Goal: Task Accomplishment & Management: Use online tool/utility

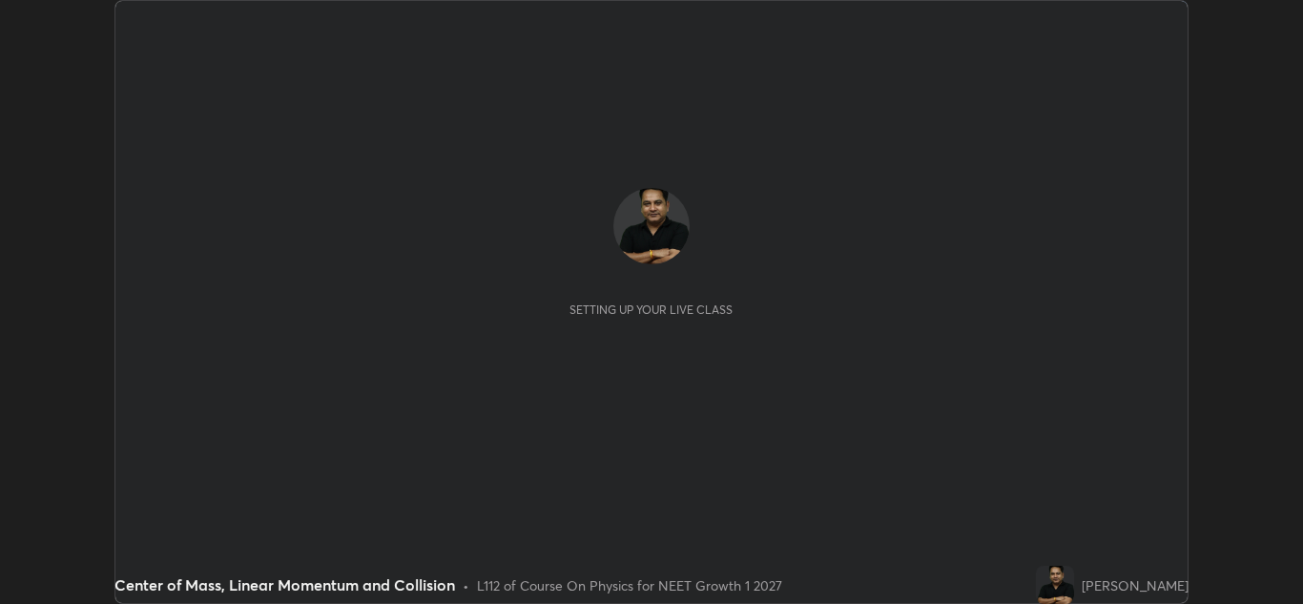
scroll to position [604, 1303]
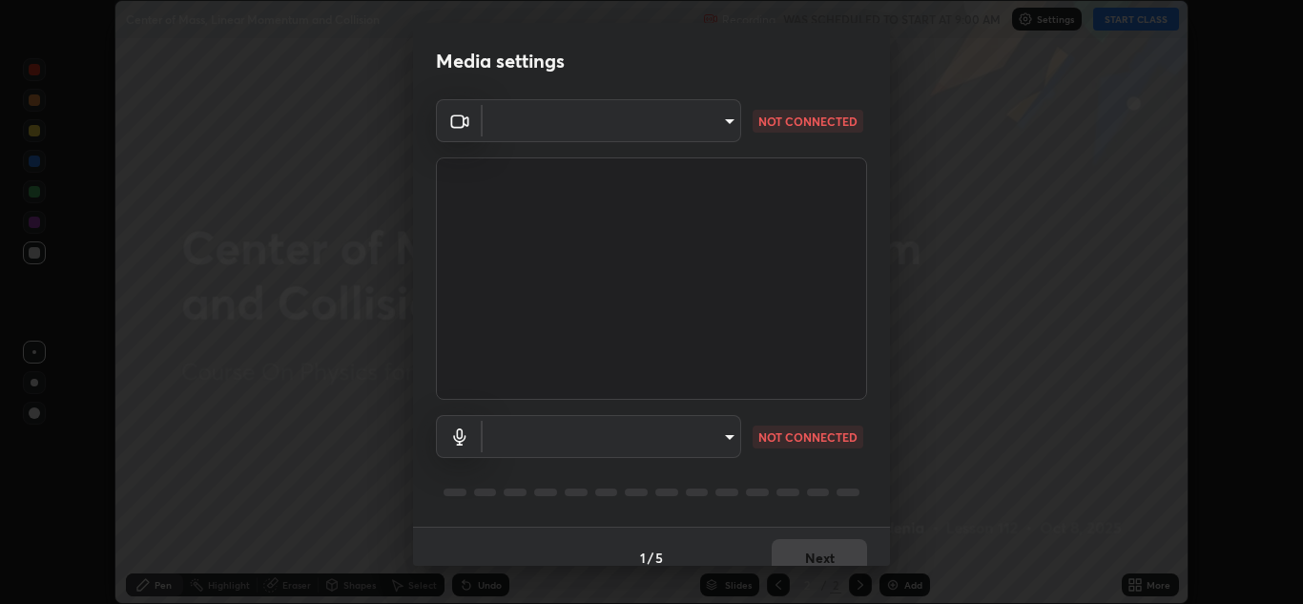
type input "1e49b53be58bf3658c32ba4c8e2538d2601885ca91182b01ba969948c87b8f29"
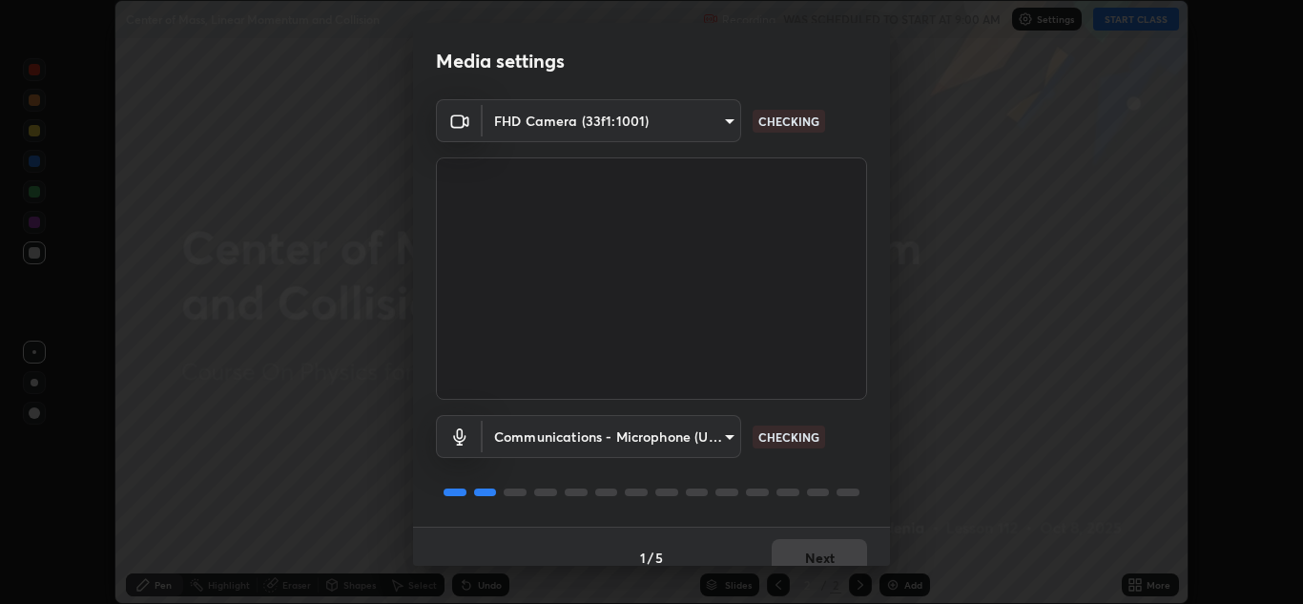
click at [697, 434] on body "Erase all Center of Mass, Linear Momentum and Collision Recording WAS SCHEDULED…" at bounding box center [651, 302] width 1303 height 604
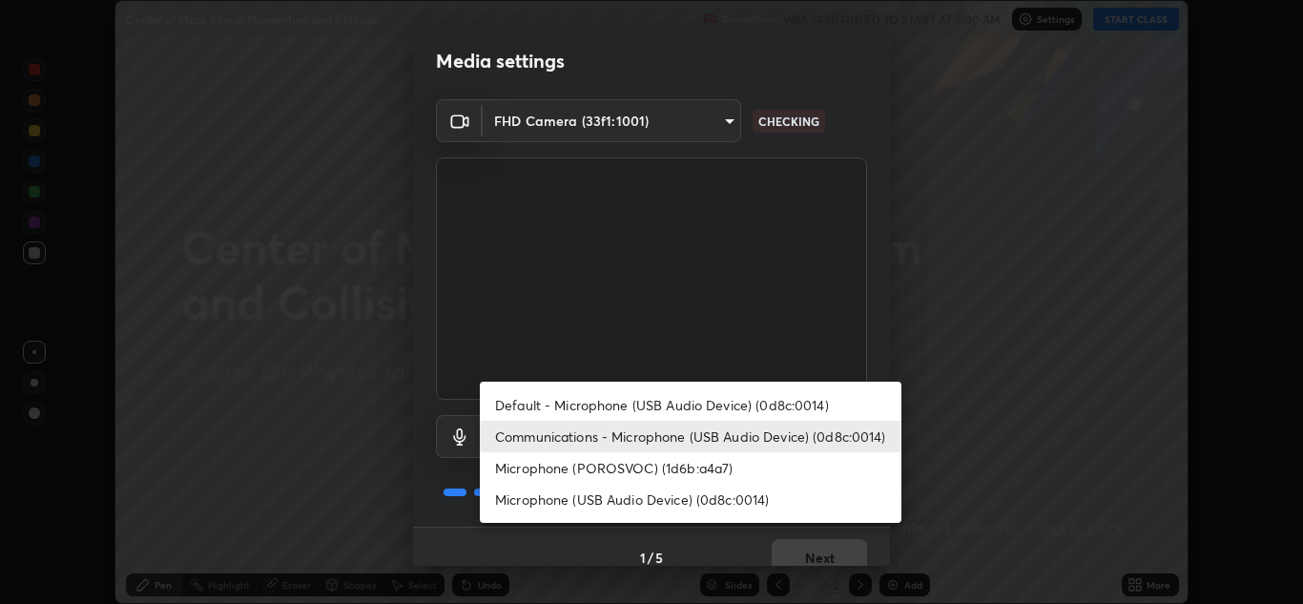
click at [674, 495] on li "Microphone (USB Audio Device) (0d8c:0014)" at bounding box center [691, 499] width 422 height 31
type input "f7c6ee8ef428f4c0c73a4799a386e724c784fa96b1b4d02d3a2d8c83d75c84bb"
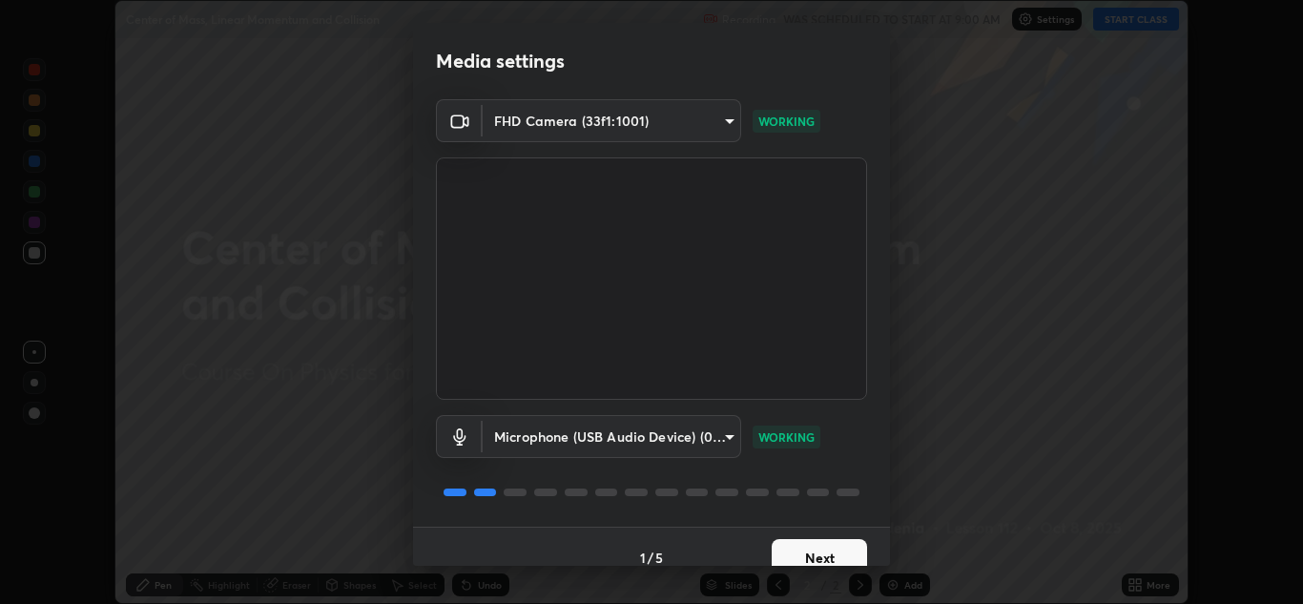
click at [826, 547] on button "Next" at bounding box center [819, 558] width 95 height 38
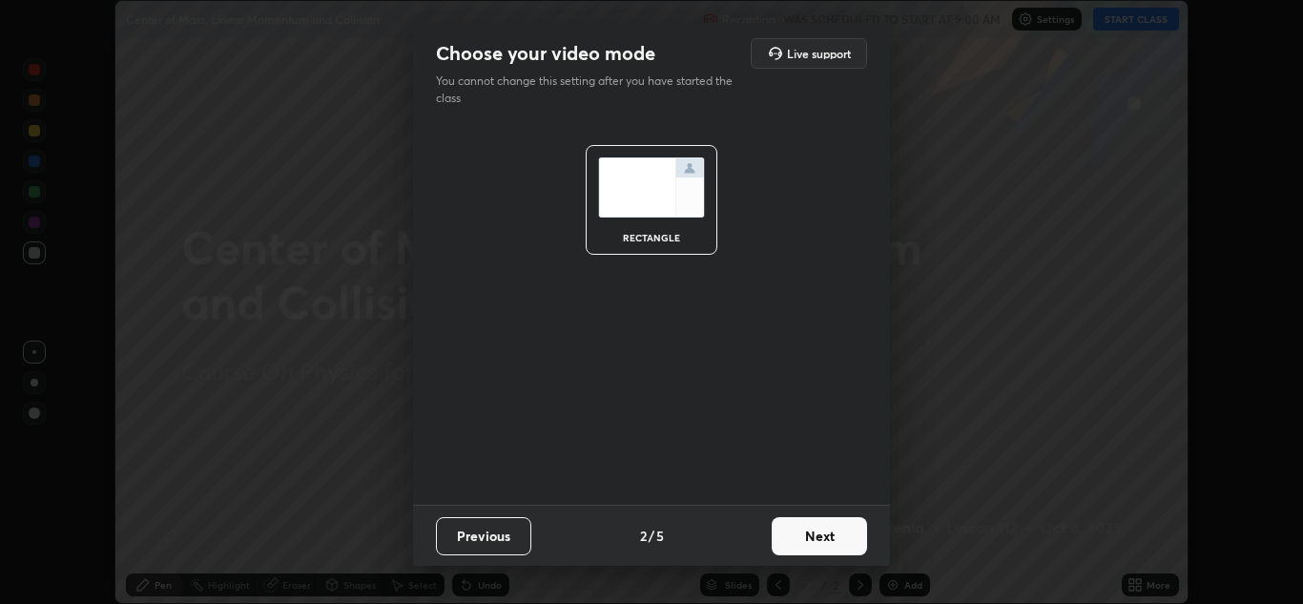
click at [822, 534] on button "Next" at bounding box center [819, 536] width 95 height 38
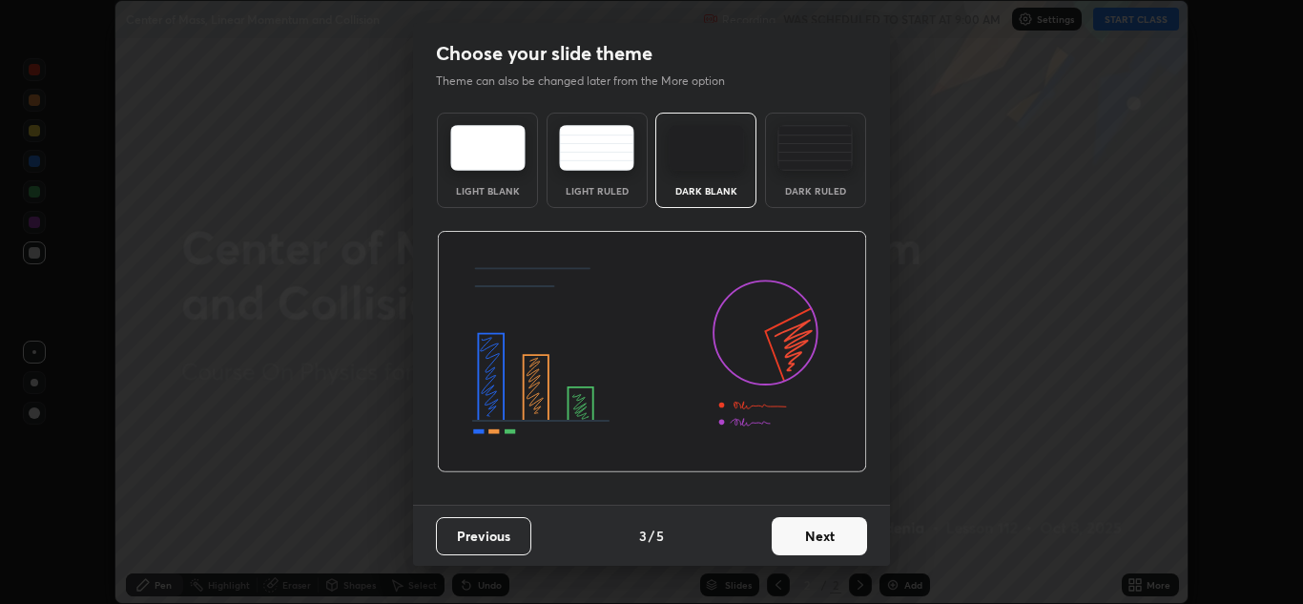
click at [826, 521] on button "Next" at bounding box center [819, 536] width 95 height 38
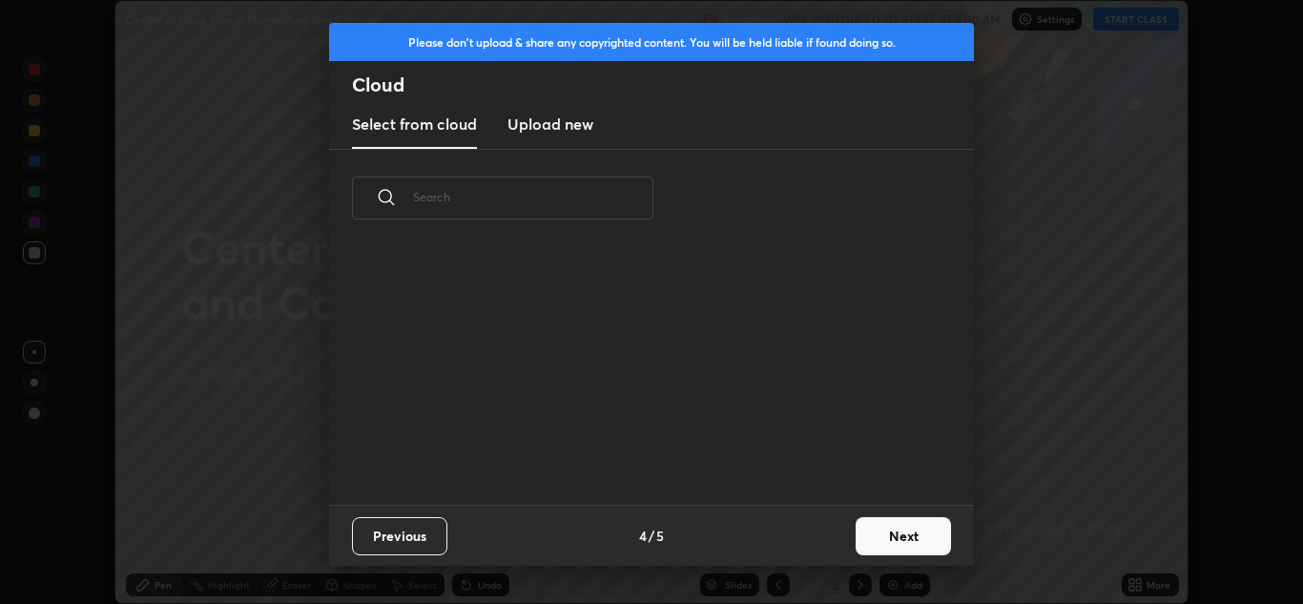
scroll to position [258, 612]
click at [579, 128] on h3 "Upload new" at bounding box center [550, 124] width 86 height 23
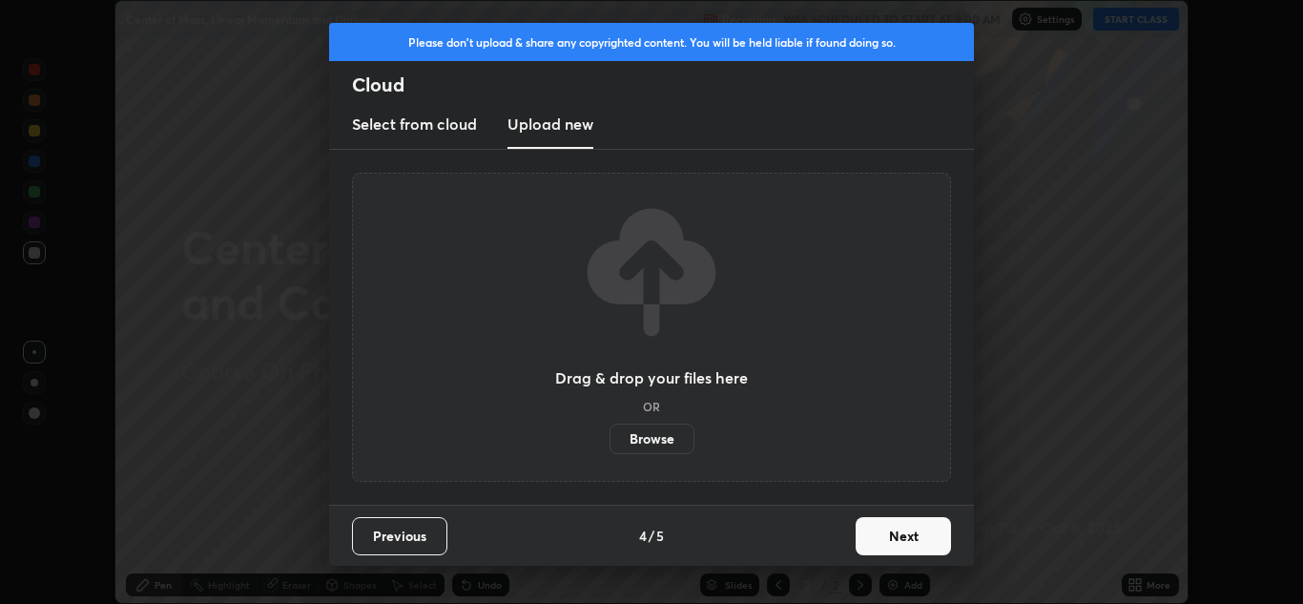
click at [659, 441] on label "Browse" at bounding box center [651, 438] width 85 height 31
click at [609, 441] on input "Browse" at bounding box center [609, 438] width 0 height 31
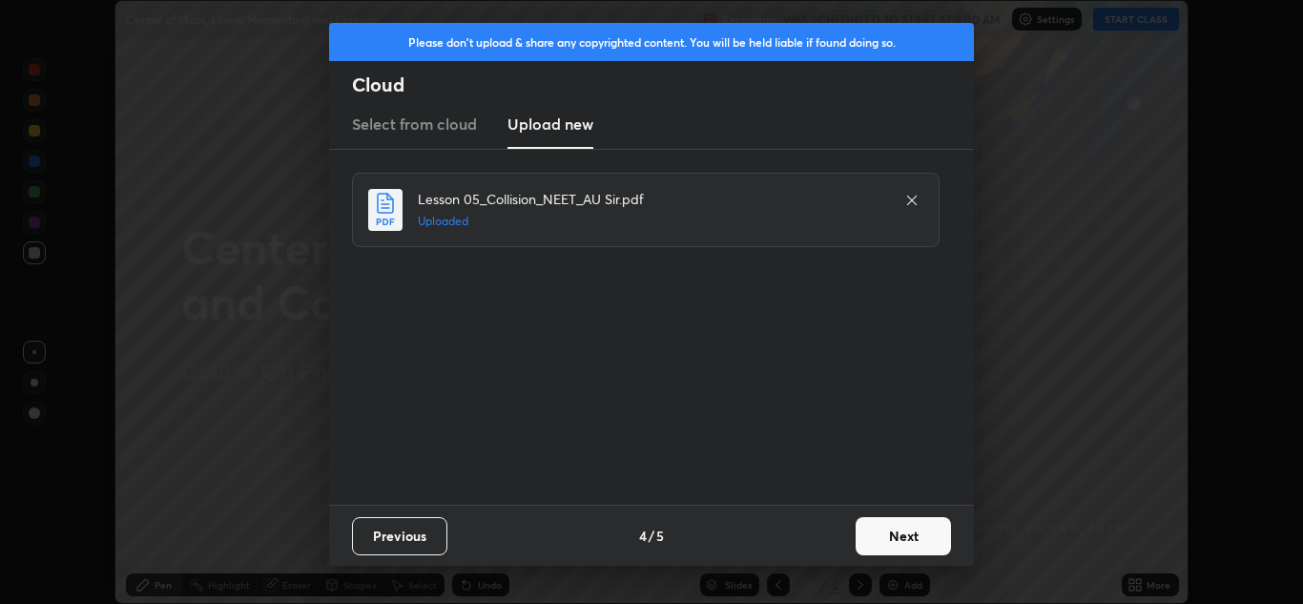
click at [904, 534] on button "Next" at bounding box center [903, 536] width 95 height 38
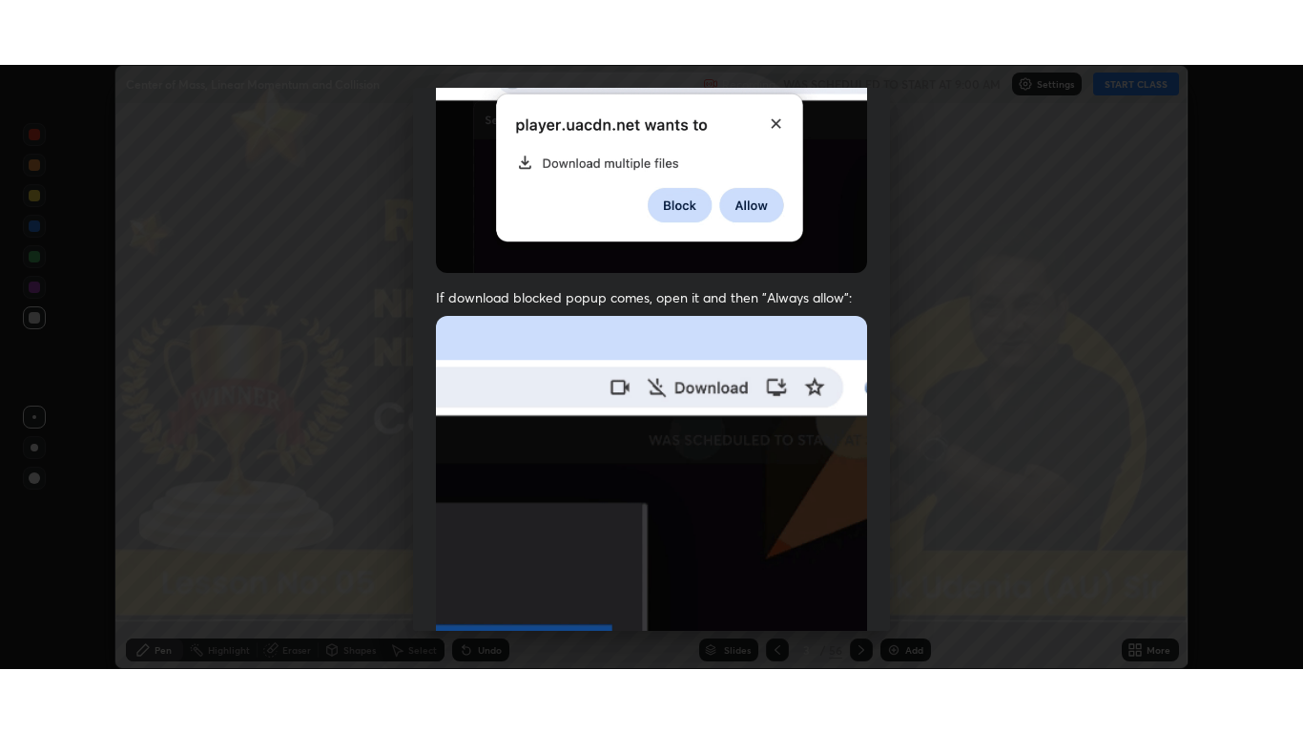
scroll to position [412, 0]
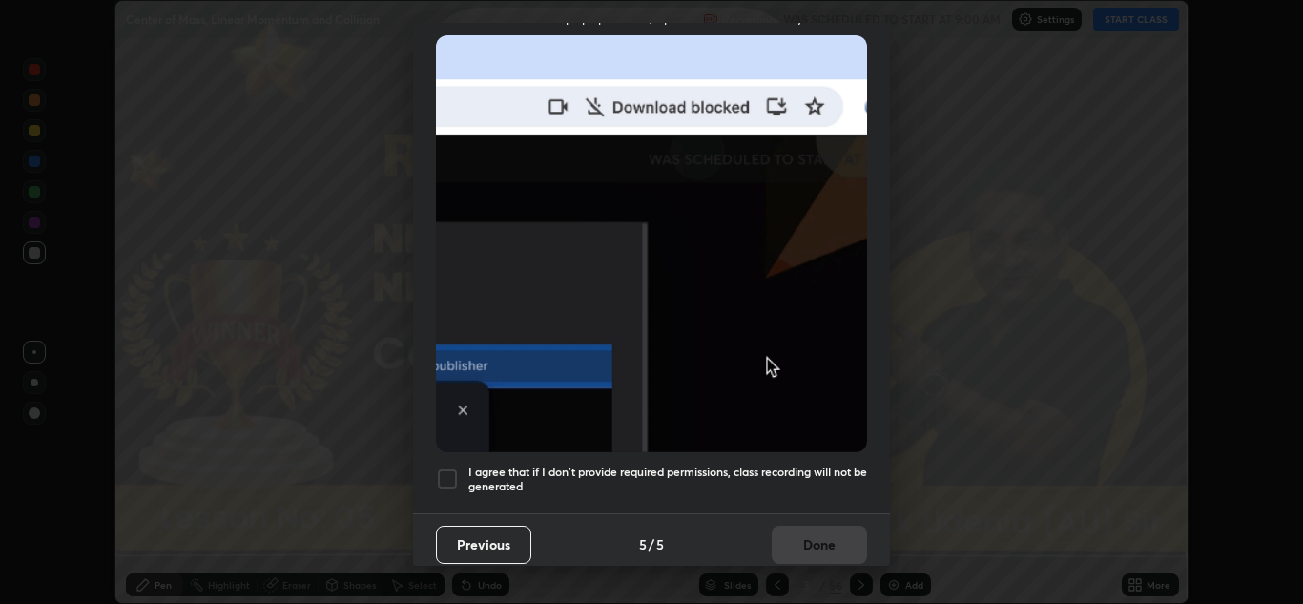
click at [452, 469] on div at bounding box center [447, 478] width 23 height 23
click at [822, 530] on button "Done" at bounding box center [819, 545] width 95 height 38
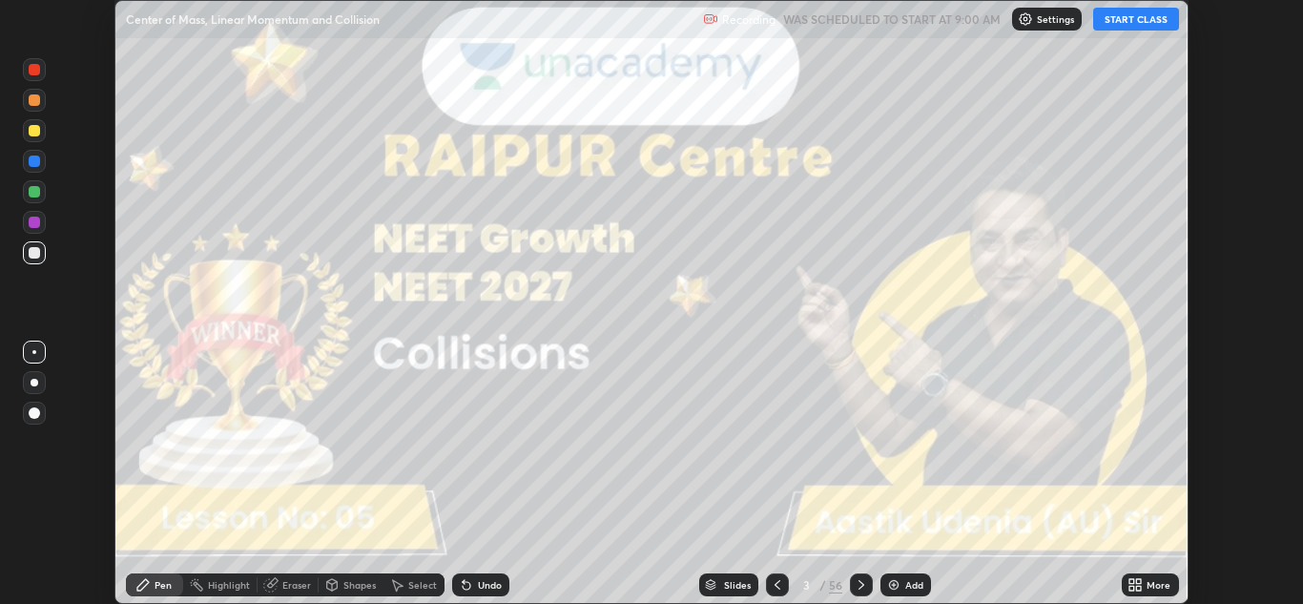
click at [1131, 588] on icon at bounding box center [1131, 588] width 5 height 5
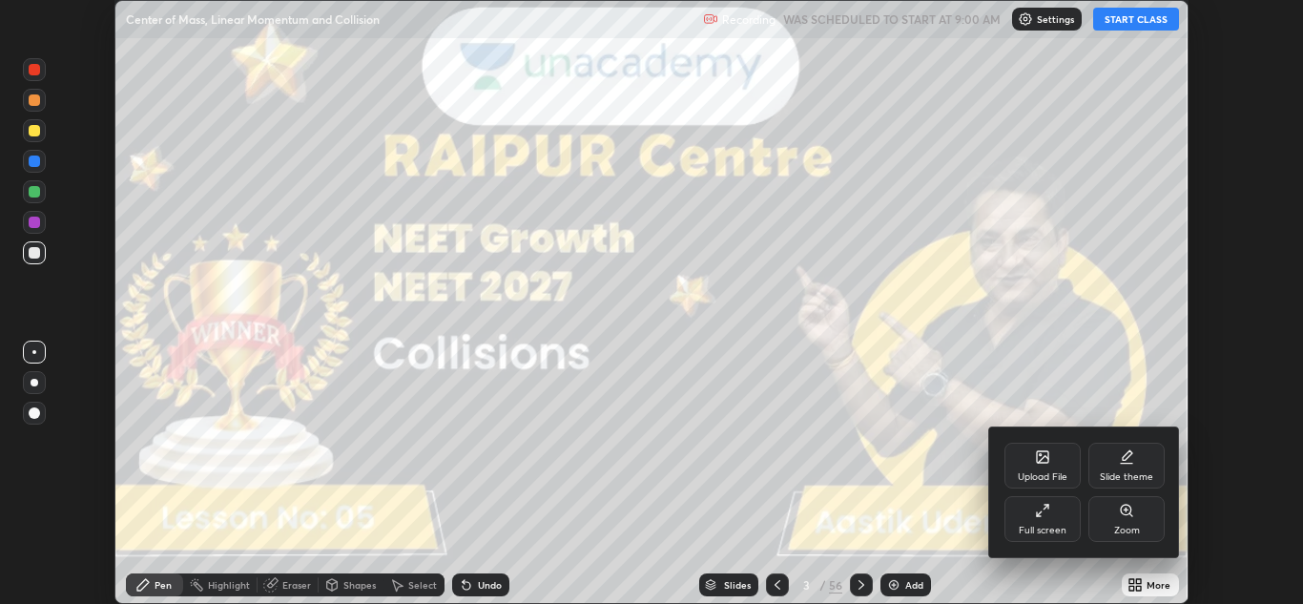
click at [1046, 523] on div "Full screen" at bounding box center [1042, 519] width 76 height 46
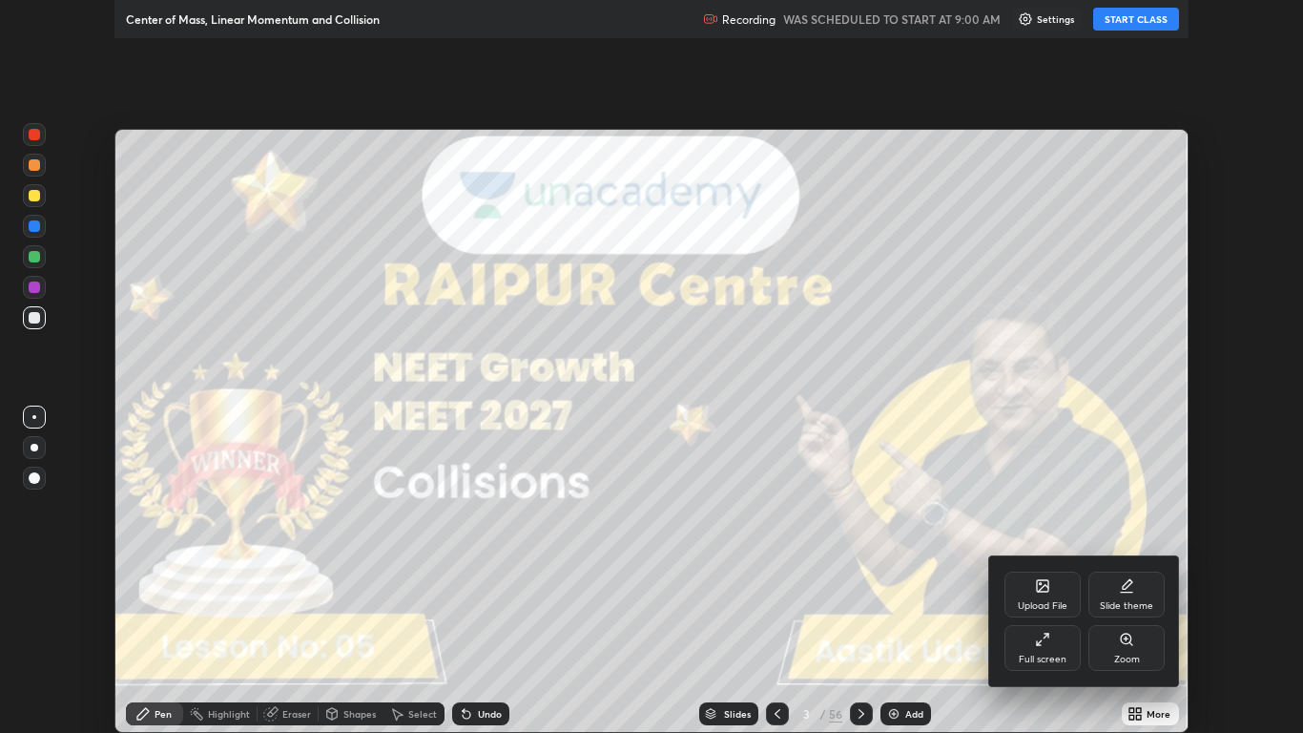
scroll to position [733, 1303]
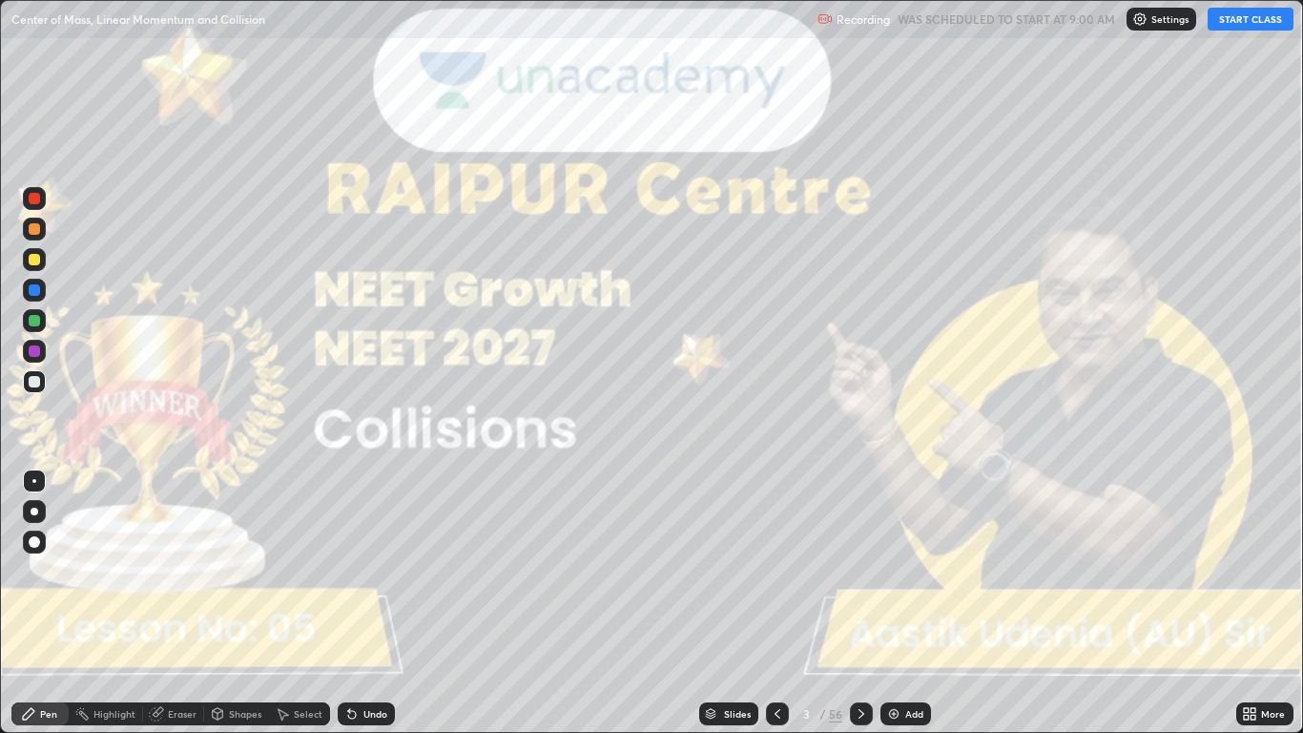
click at [1235, 24] on button "START CLASS" at bounding box center [1251, 19] width 86 height 23
click at [34, 511] on div at bounding box center [35, 511] width 8 height 8
click at [858, 603] on icon at bounding box center [861, 713] width 15 height 15
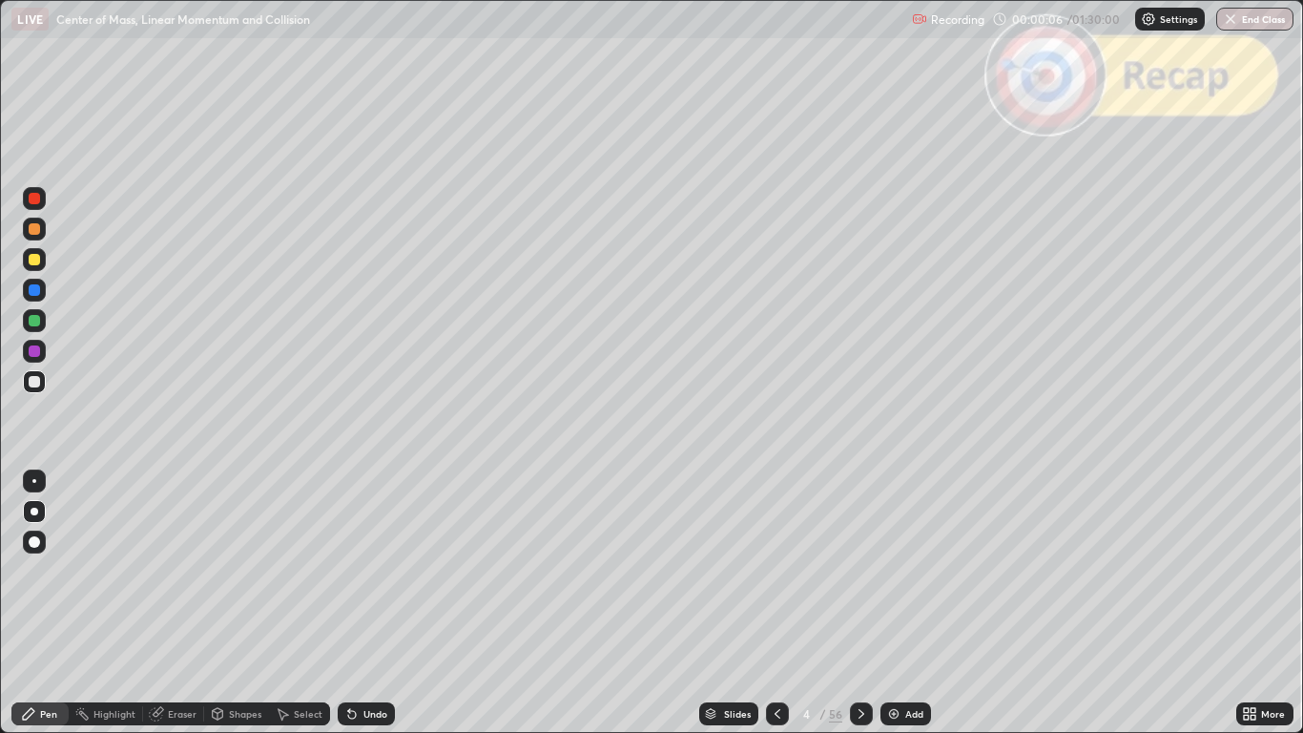
click at [860, 603] on icon at bounding box center [861, 713] width 15 height 15
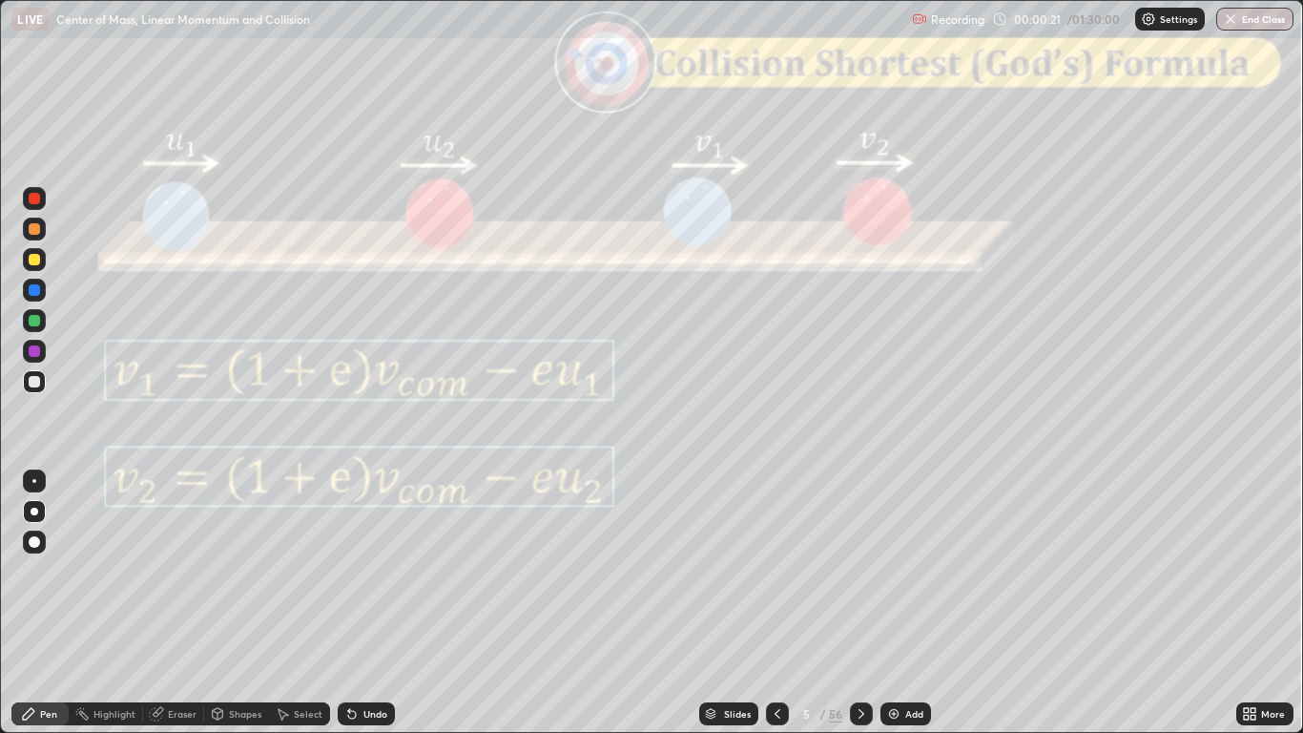
click at [860, 603] on icon at bounding box center [861, 713] width 15 height 15
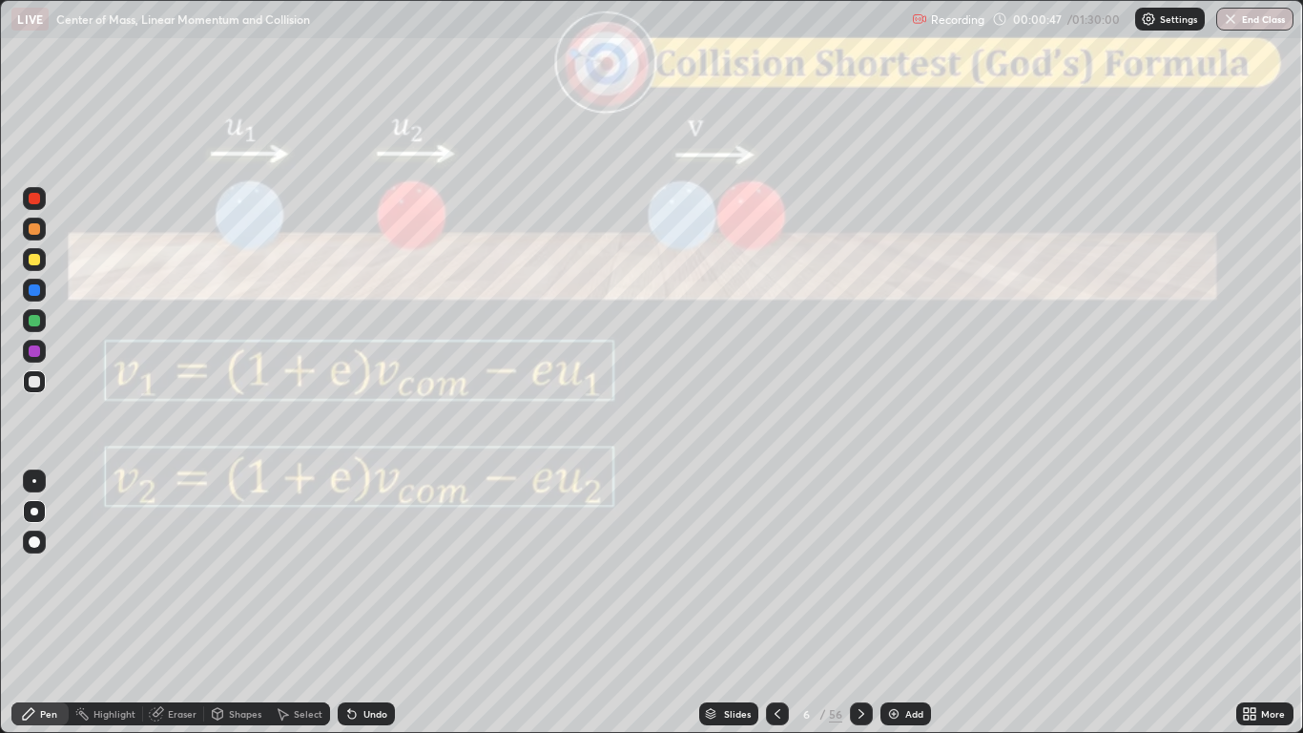
click at [859, 603] on icon at bounding box center [861, 713] width 15 height 15
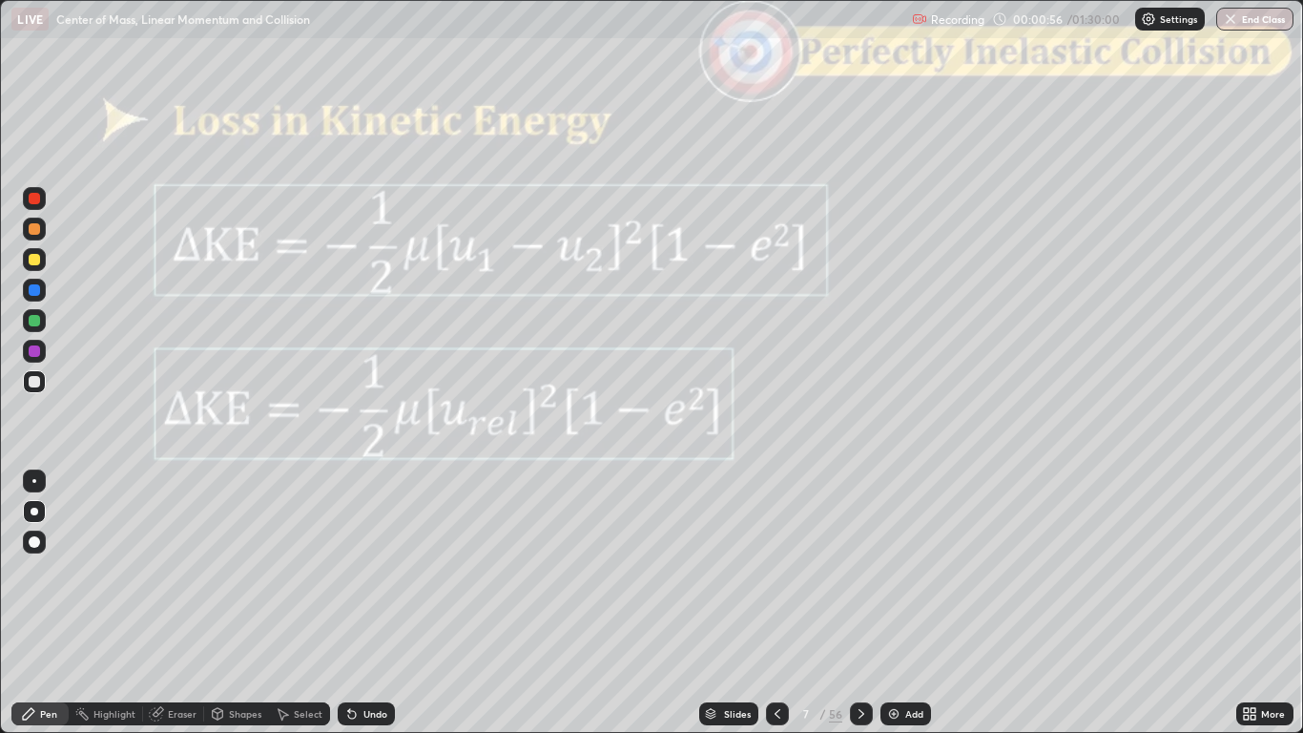
click at [860, 603] on icon at bounding box center [861, 713] width 15 height 15
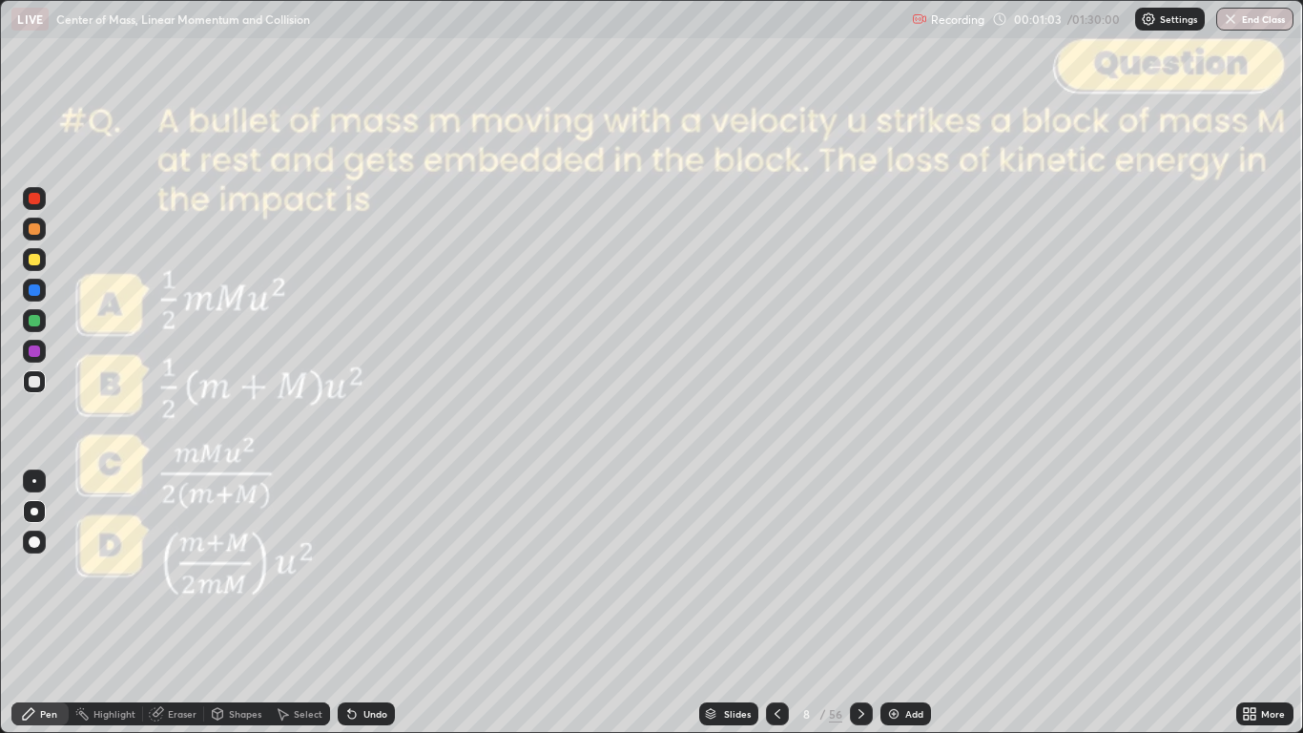
click at [860, 603] on icon at bounding box center [861, 713] width 15 height 15
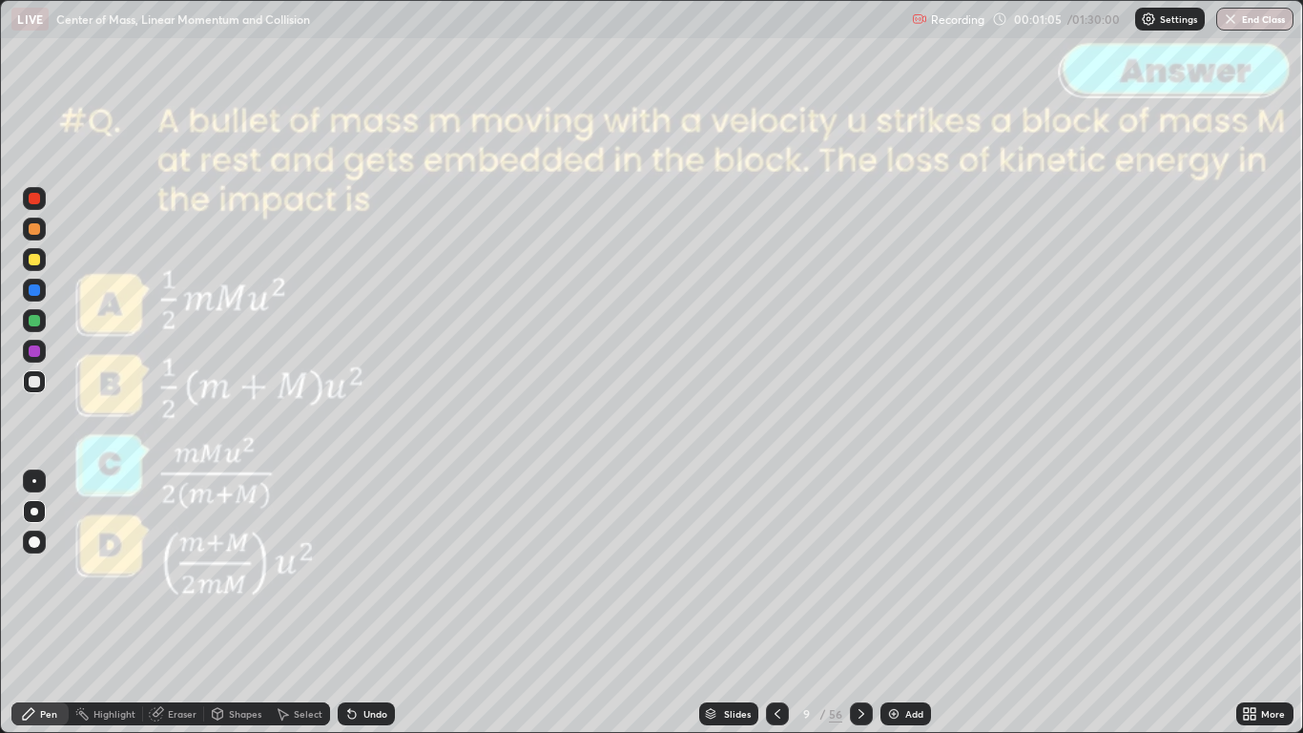
click at [857, 603] on icon at bounding box center [861, 713] width 15 height 15
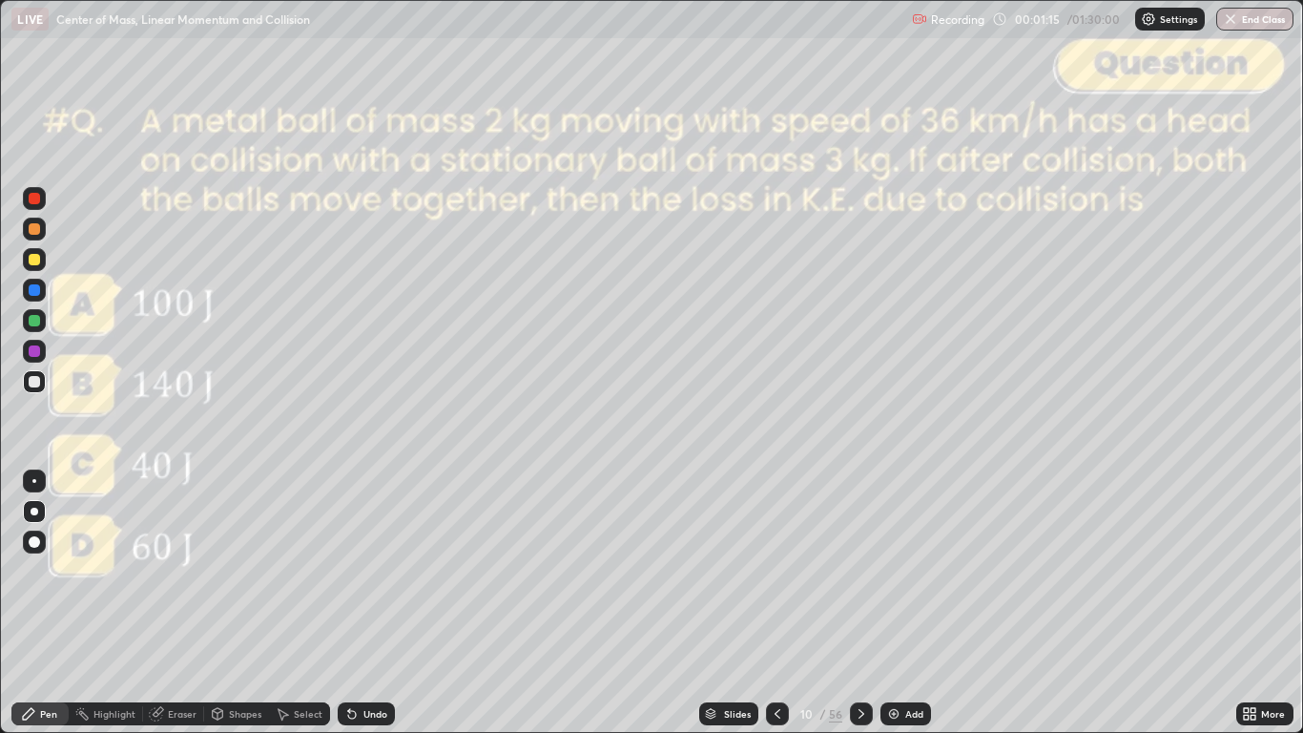
click at [860, 603] on icon at bounding box center [861, 713] width 15 height 15
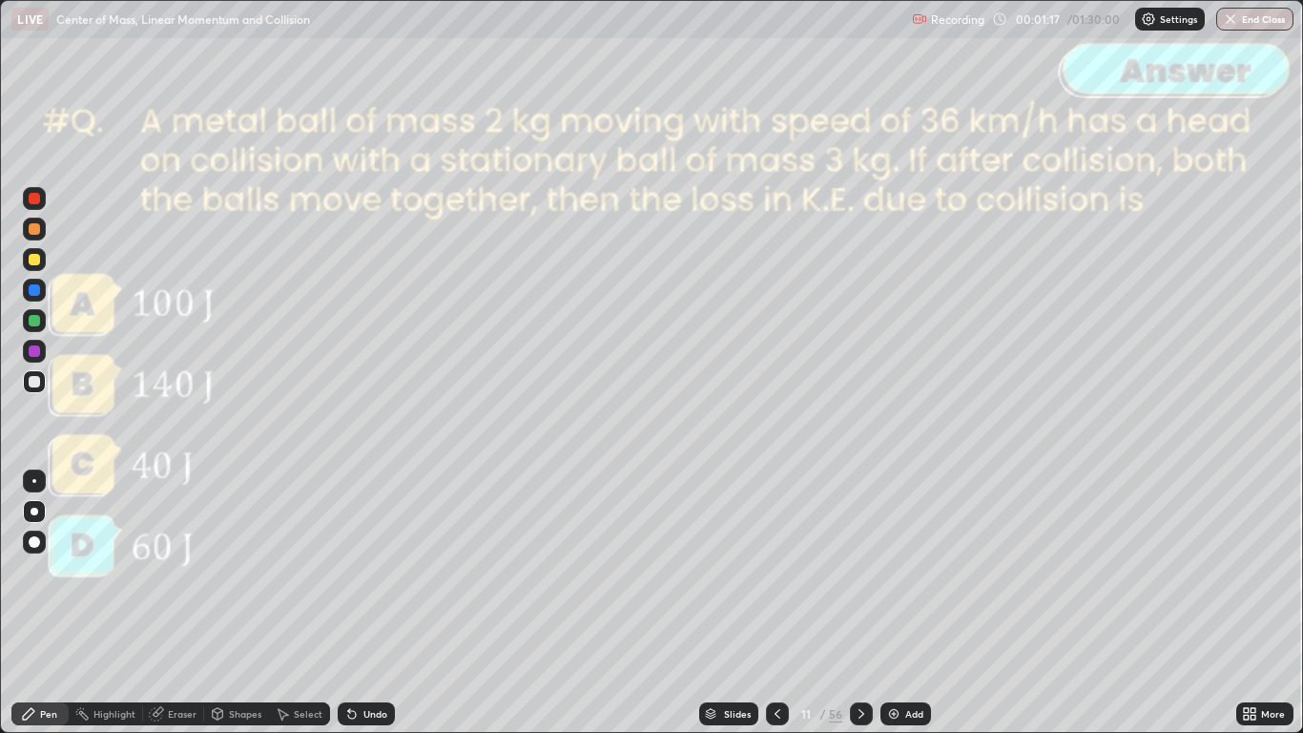
click at [857, 603] on icon at bounding box center [861, 713] width 15 height 15
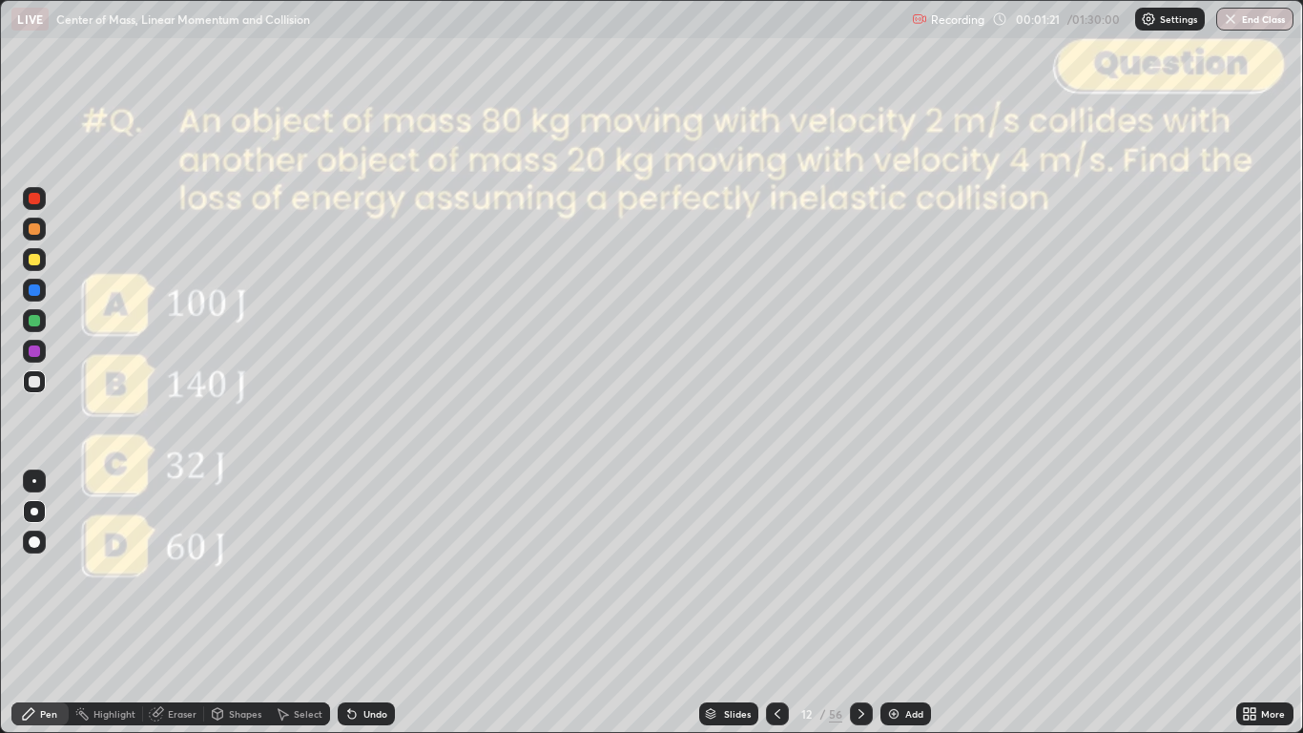
click at [747, 603] on div "Slides" at bounding box center [737, 714] width 27 height 10
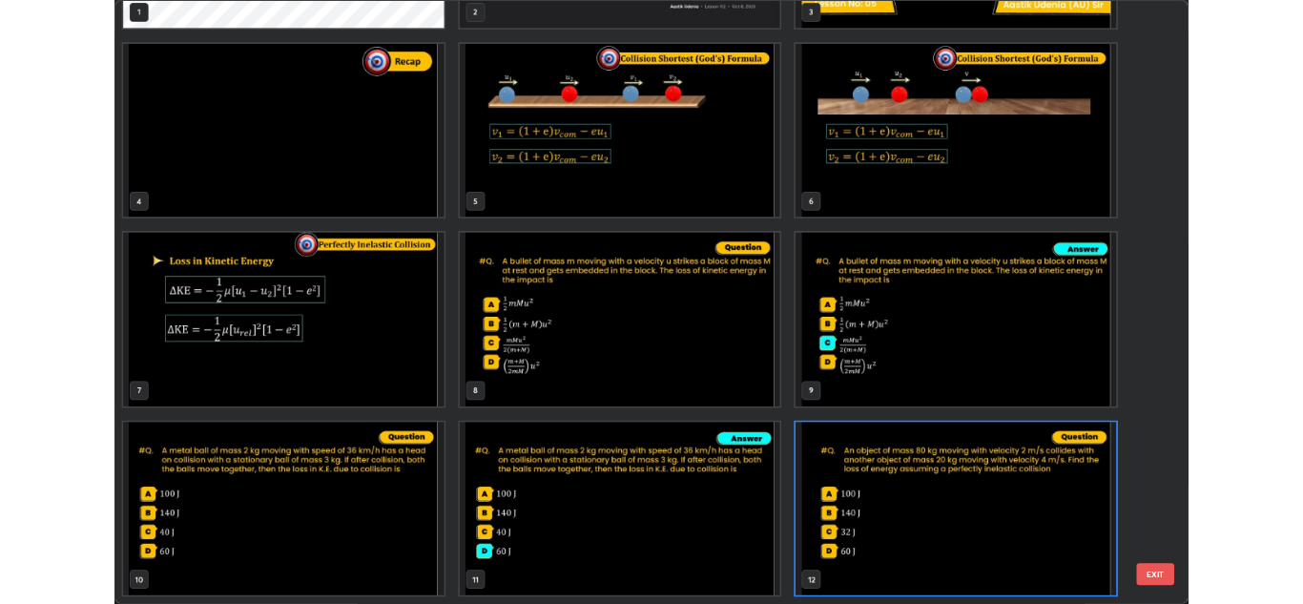
scroll to position [725, 1291]
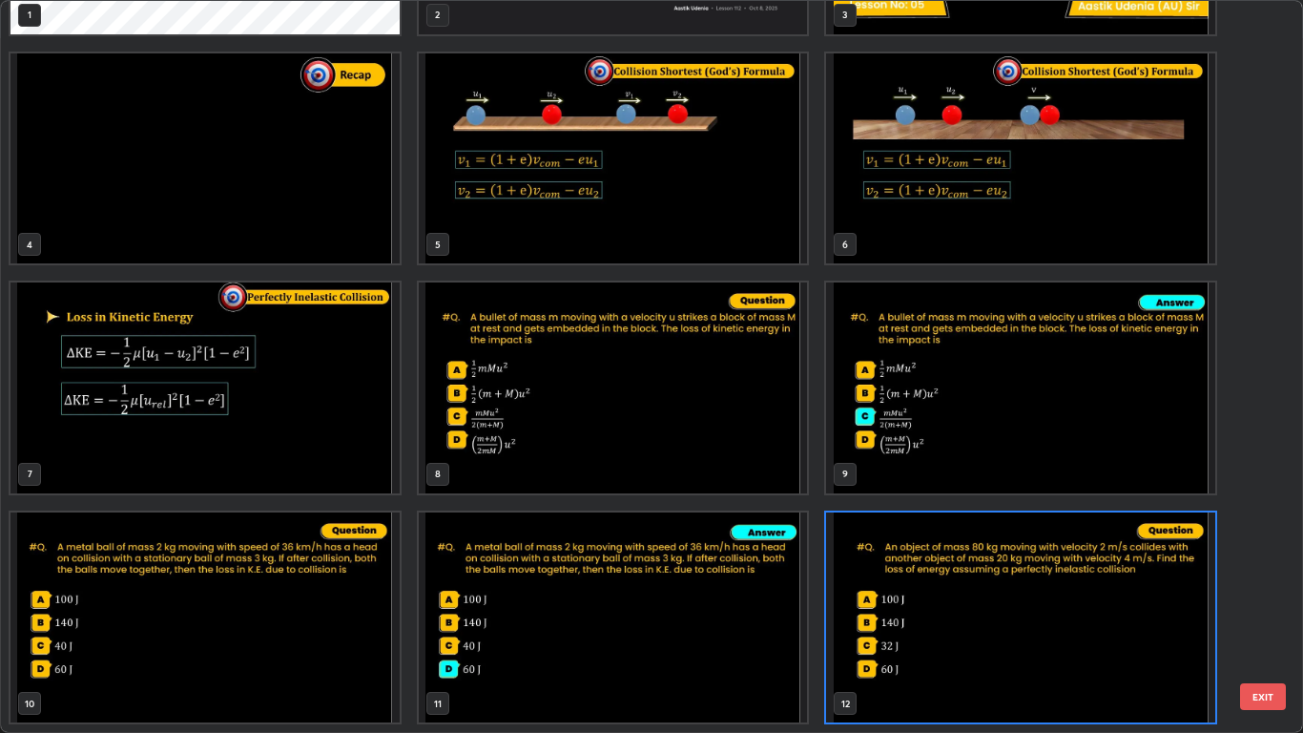
click at [1263, 603] on button "EXIT" at bounding box center [1263, 696] width 46 height 27
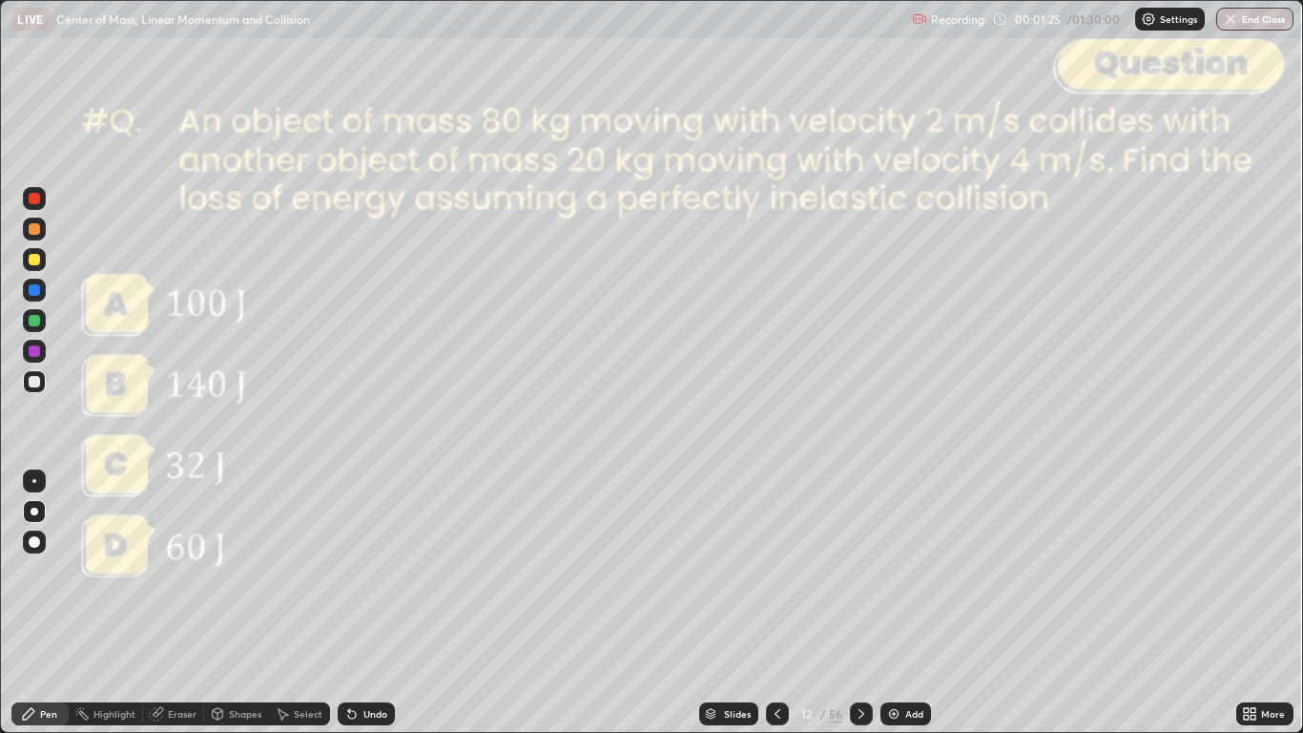
click at [1247, 603] on icon at bounding box center [1246, 710] width 5 height 5
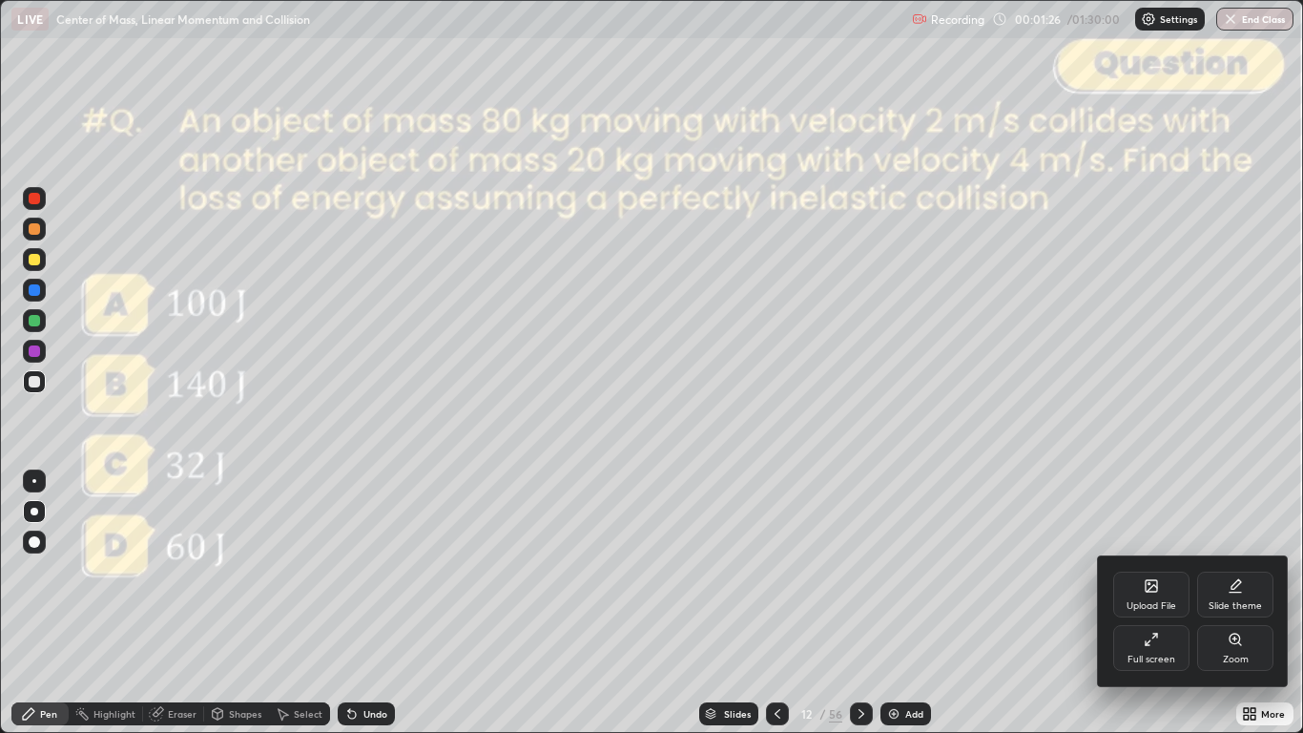
click at [1147, 603] on div "Full screen" at bounding box center [1151, 659] width 48 height 10
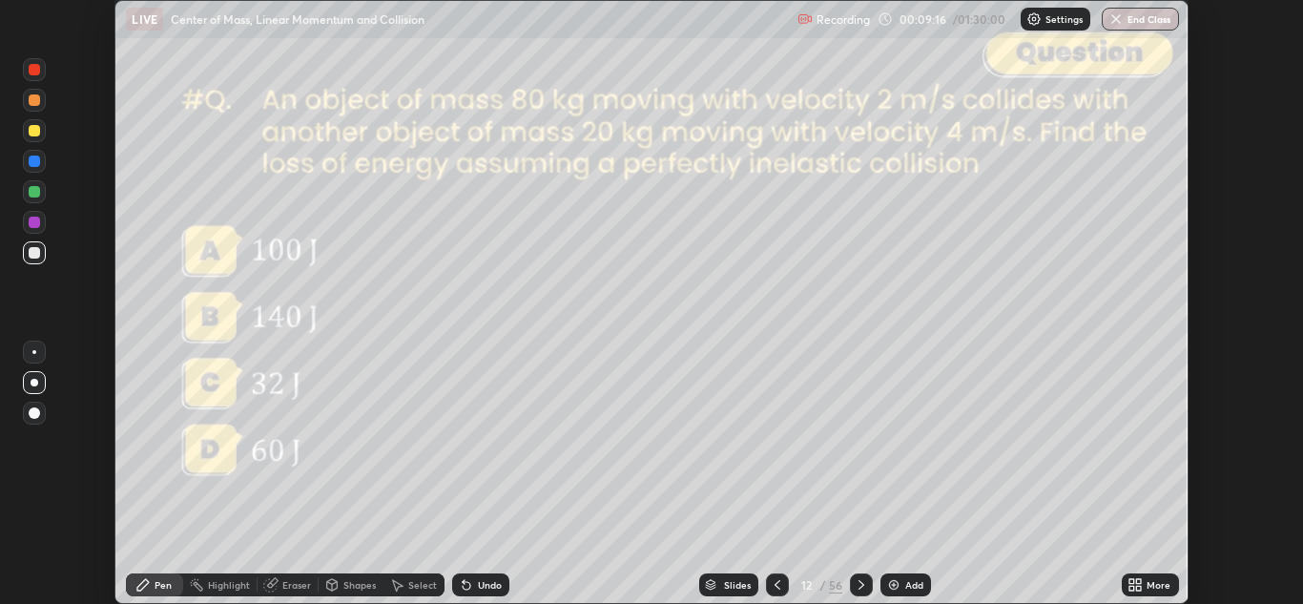
click at [1131, 581] on icon at bounding box center [1131, 581] width 5 height 5
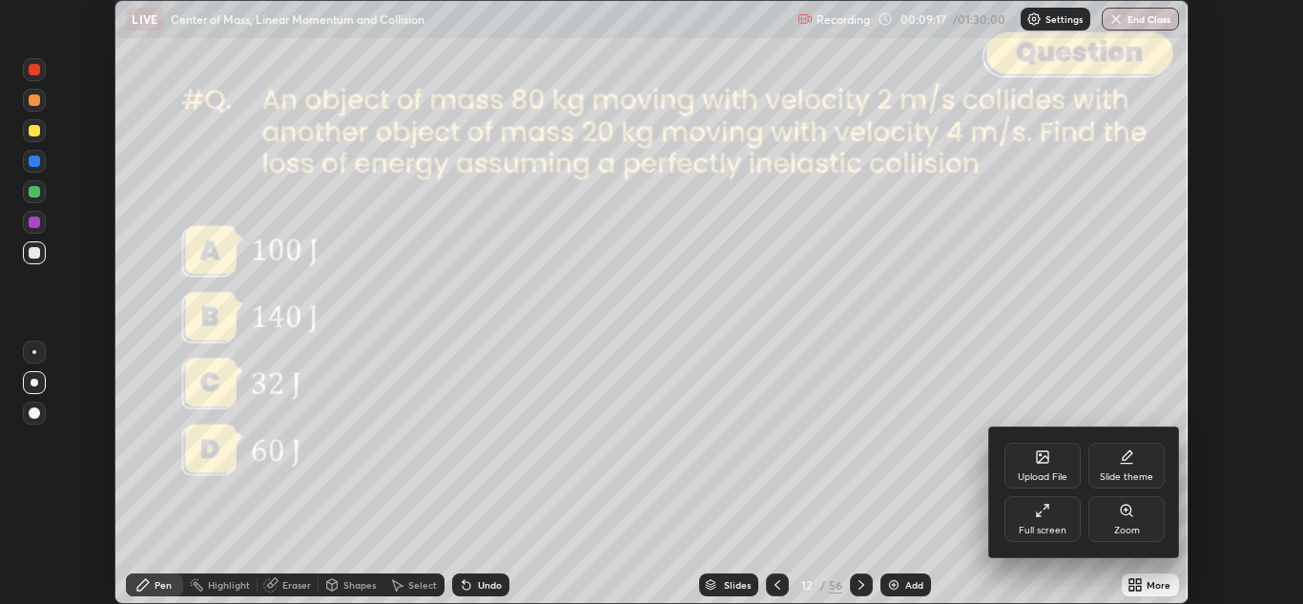
click at [1039, 513] on icon at bounding box center [1042, 510] width 15 height 15
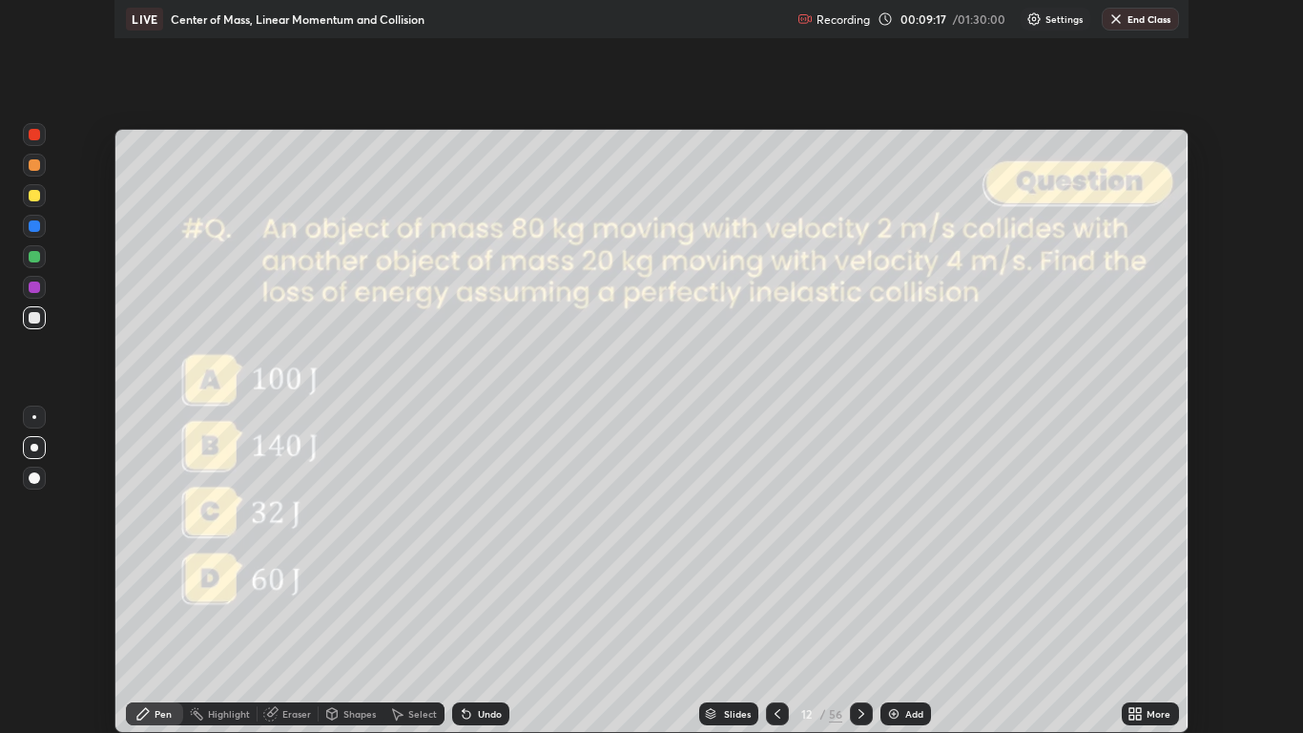
scroll to position [733, 1303]
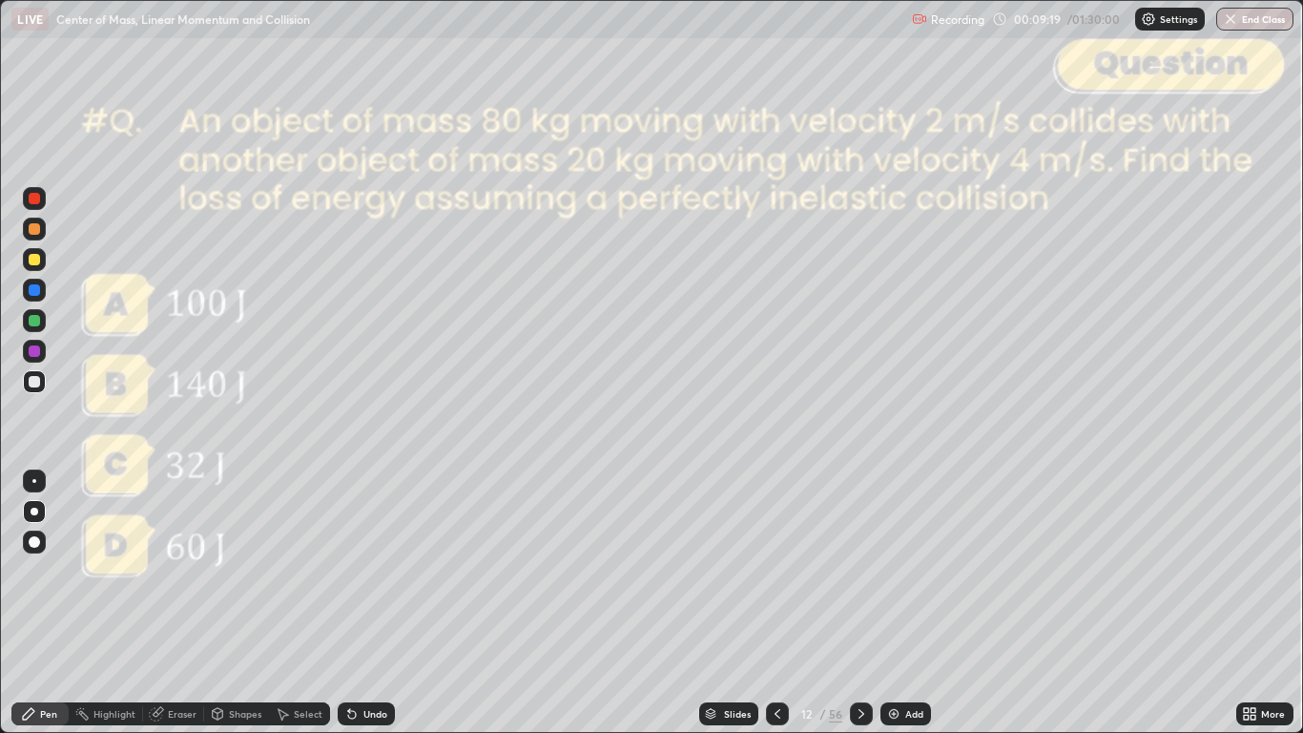
click at [725, 603] on div "Slides" at bounding box center [728, 713] width 59 height 23
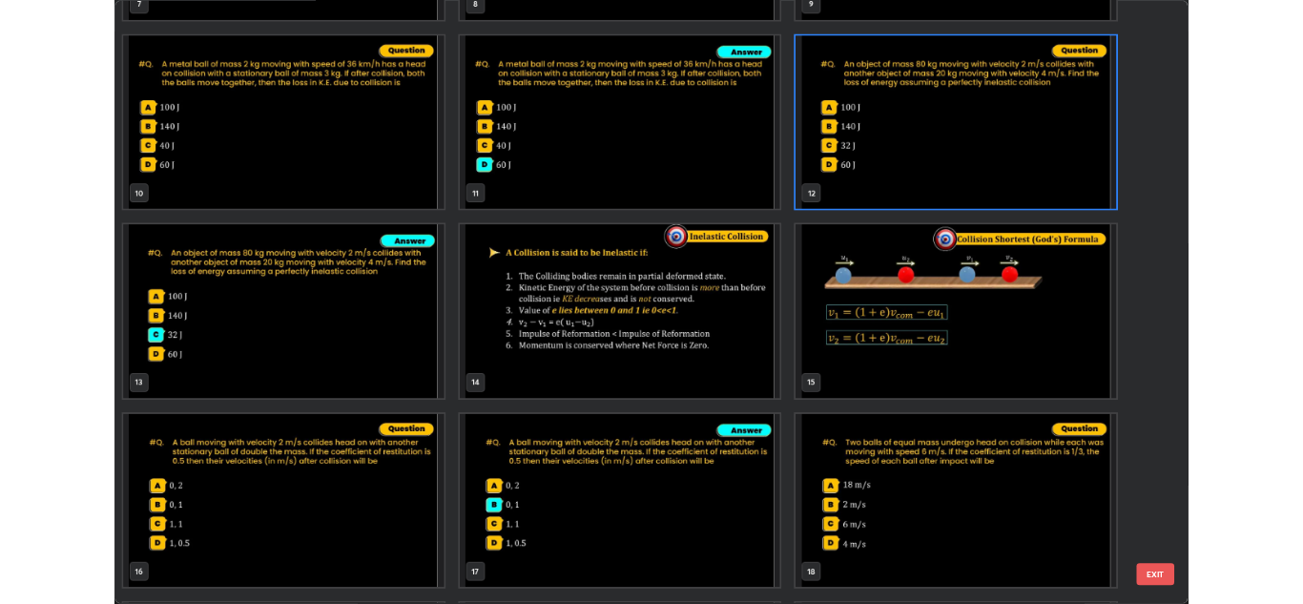
scroll to position [655, 0]
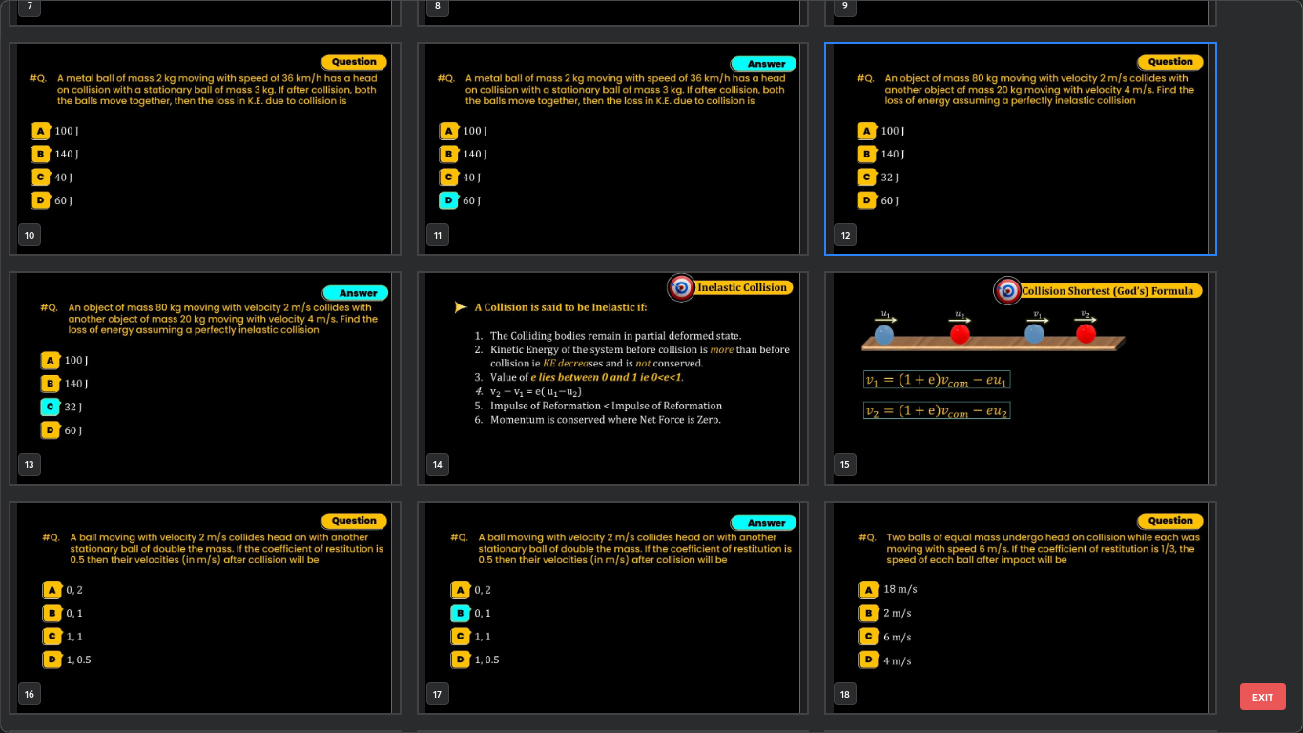
click at [588, 395] on img "grid" at bounding box center [613, 378] width 389 height 211
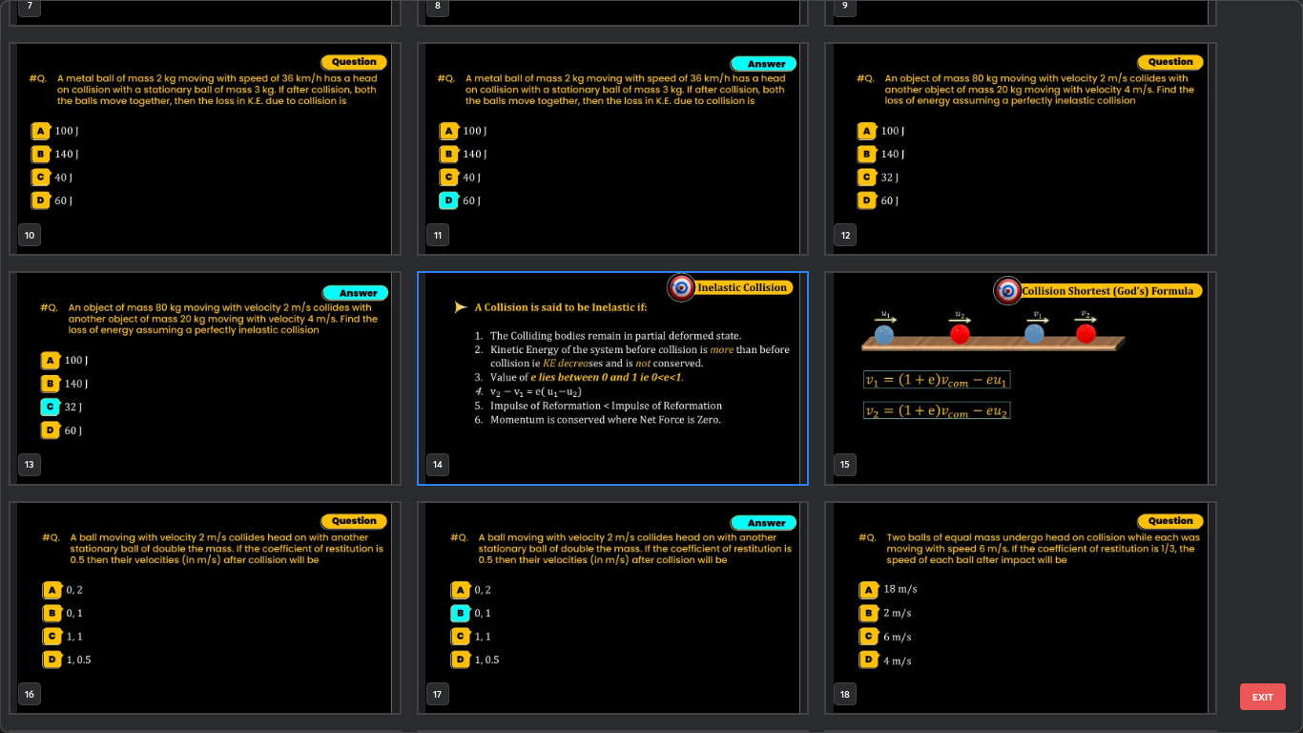
click at [1264, 603] on button "EXIT" at bounding box center [1263, 696] width 46 height 27
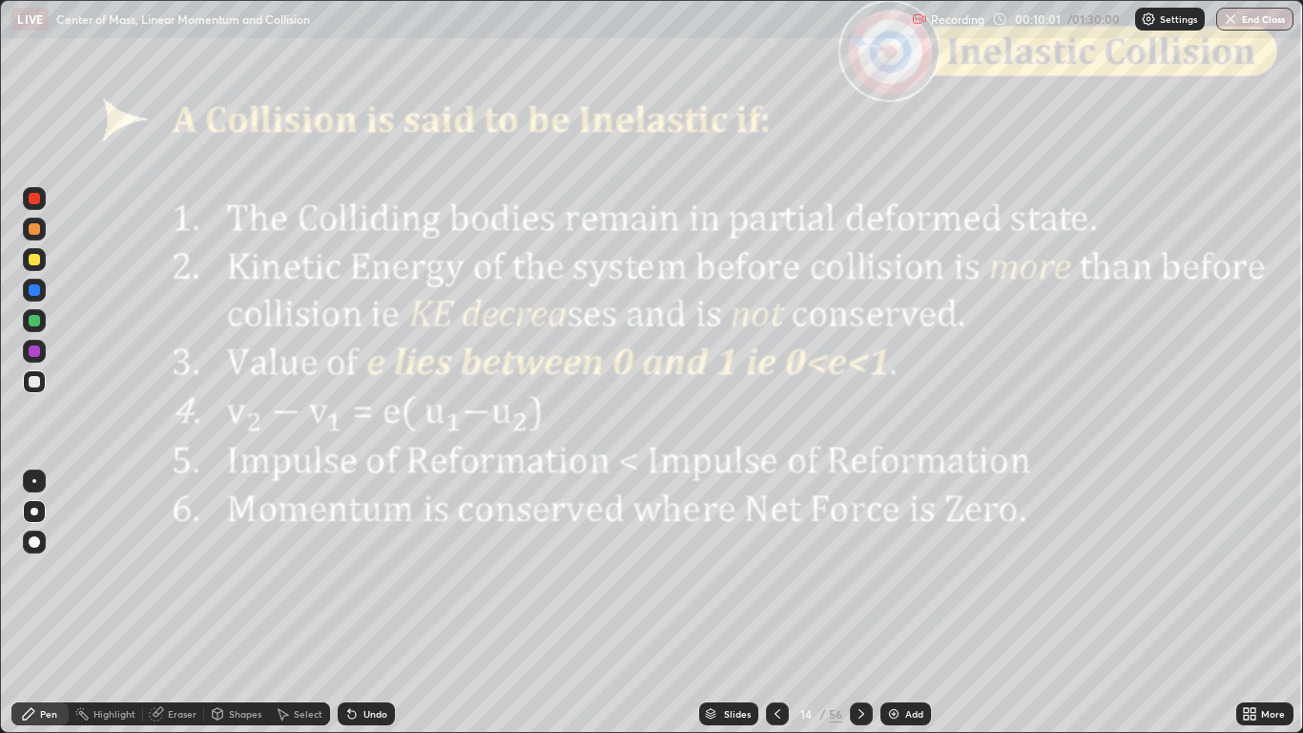
click at [905, 603] on div "Add" at bounding box center [914, 714] width 18 height 10
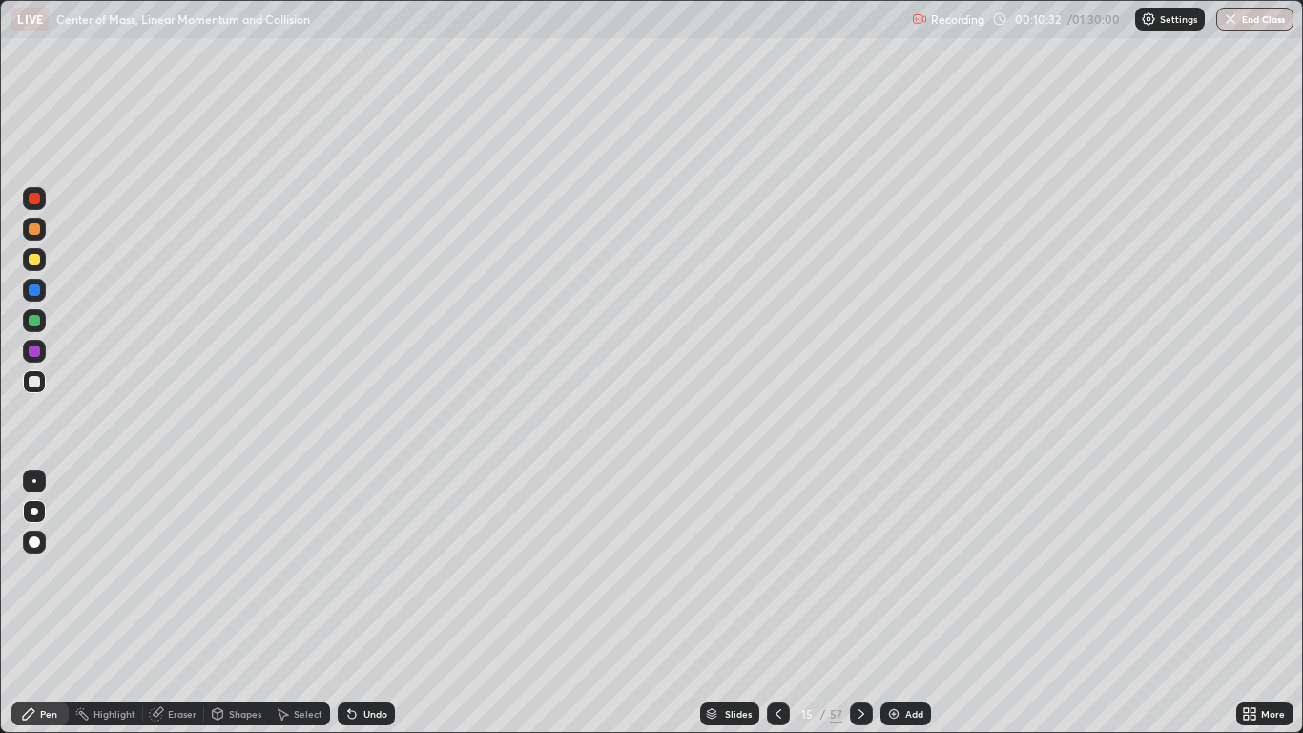
click at [776, 603] on icon at bounding box center [778, 713] width 15 height 15
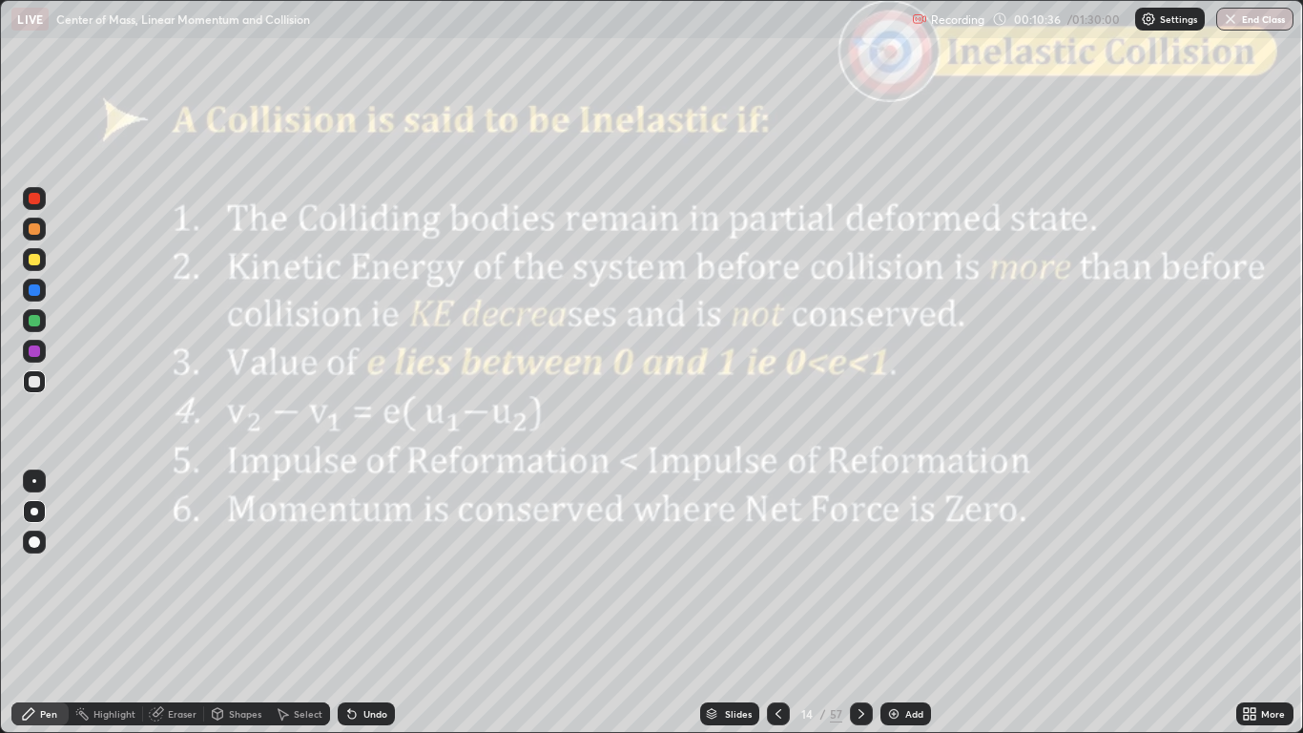
click at [858, 603] on icon at bounding box center [861, 713] width 15 height 15
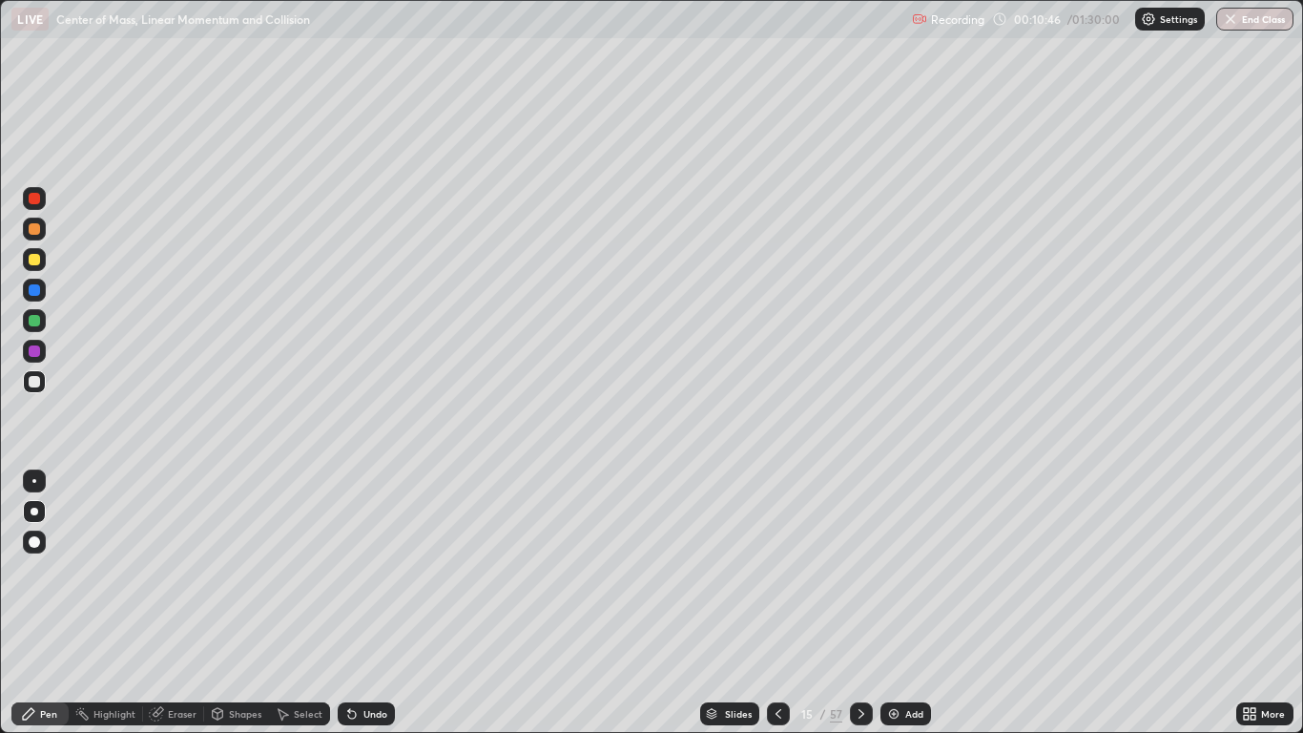
click at [223, 603] on div "Shapes" at bounding box center [236, 713] width 65 height 23
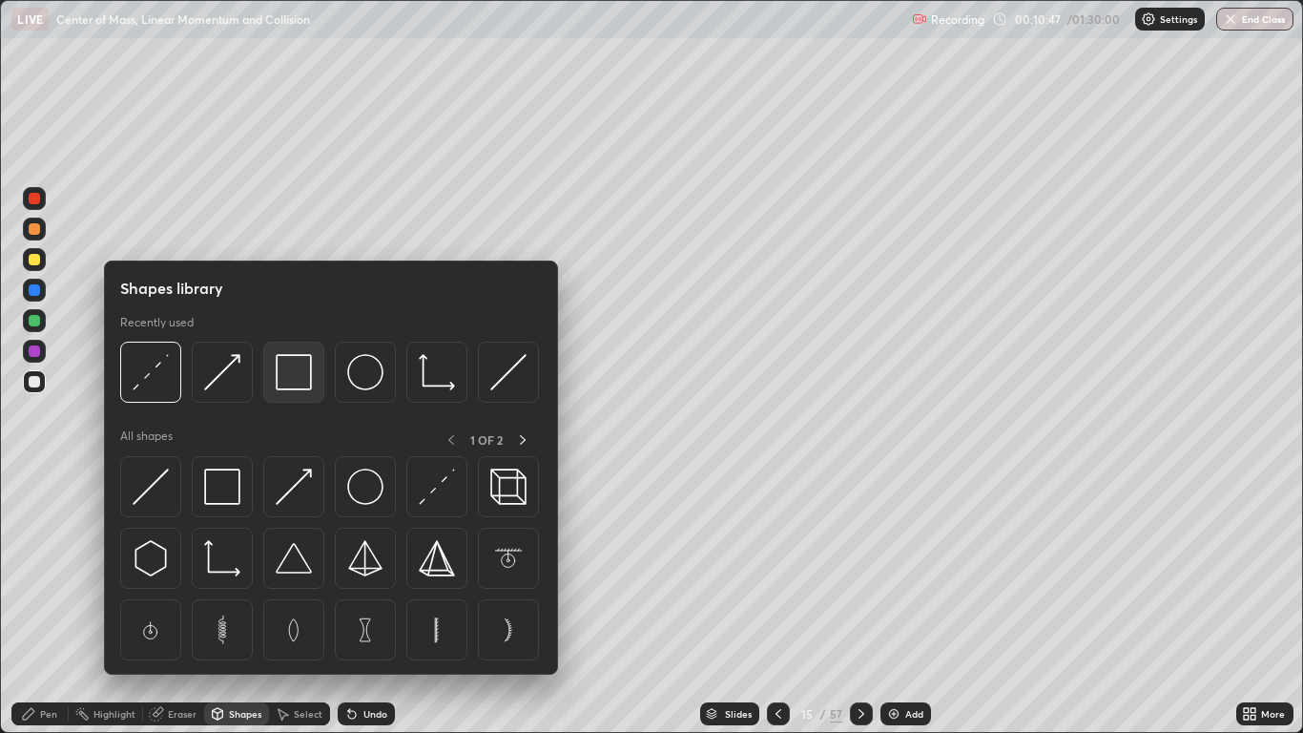
click at [302, 382] on img at bounding box center [294, 372] width 36 height 36
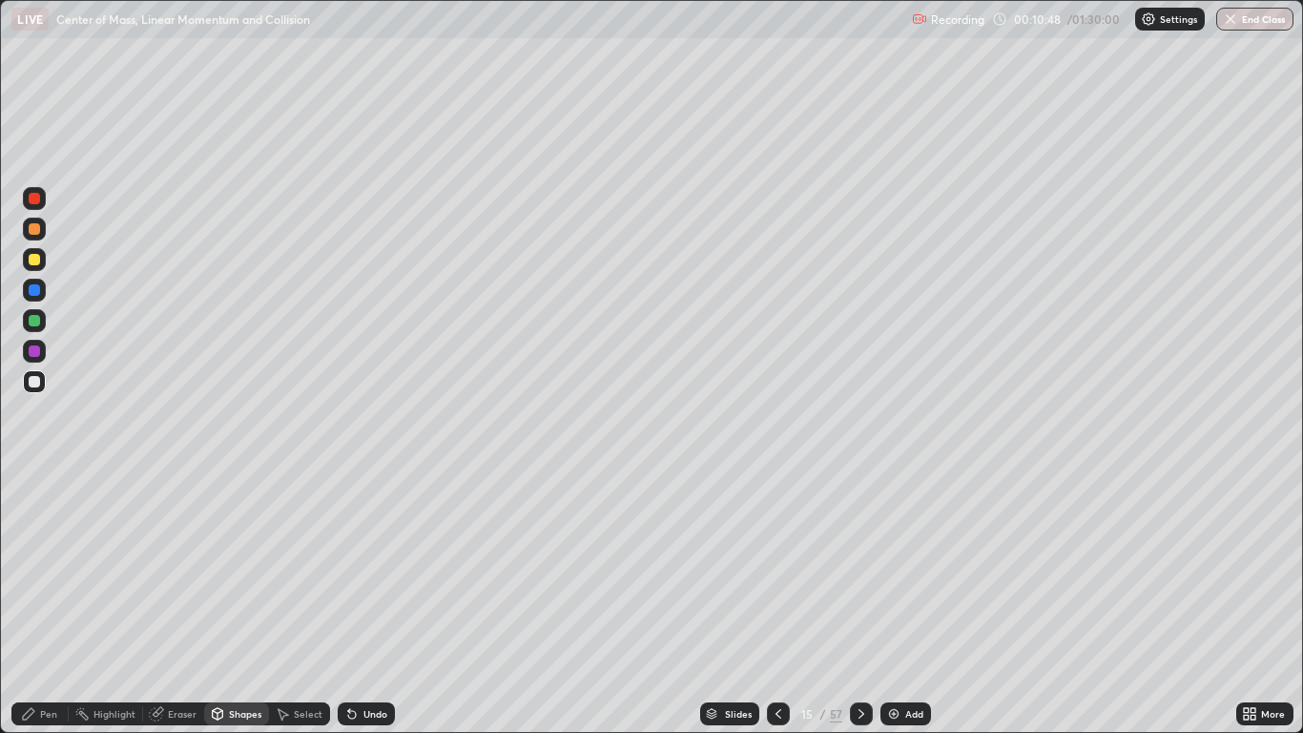
click at [34, 199] on div at bounding box center [34, 198] width 11 height 11
click at [34, 262] on div at bounding box center [34, 259] width 11 height 11
click at [39, 603] on div "Pen" at bounding box center [39, 713] width 57 height 23
click at [371, 603] on div "Undo" at bounding box center [375, 714] width 24 height 10
click at [858, 603] on icon at bounding box center [861, 713] width 15 height 15
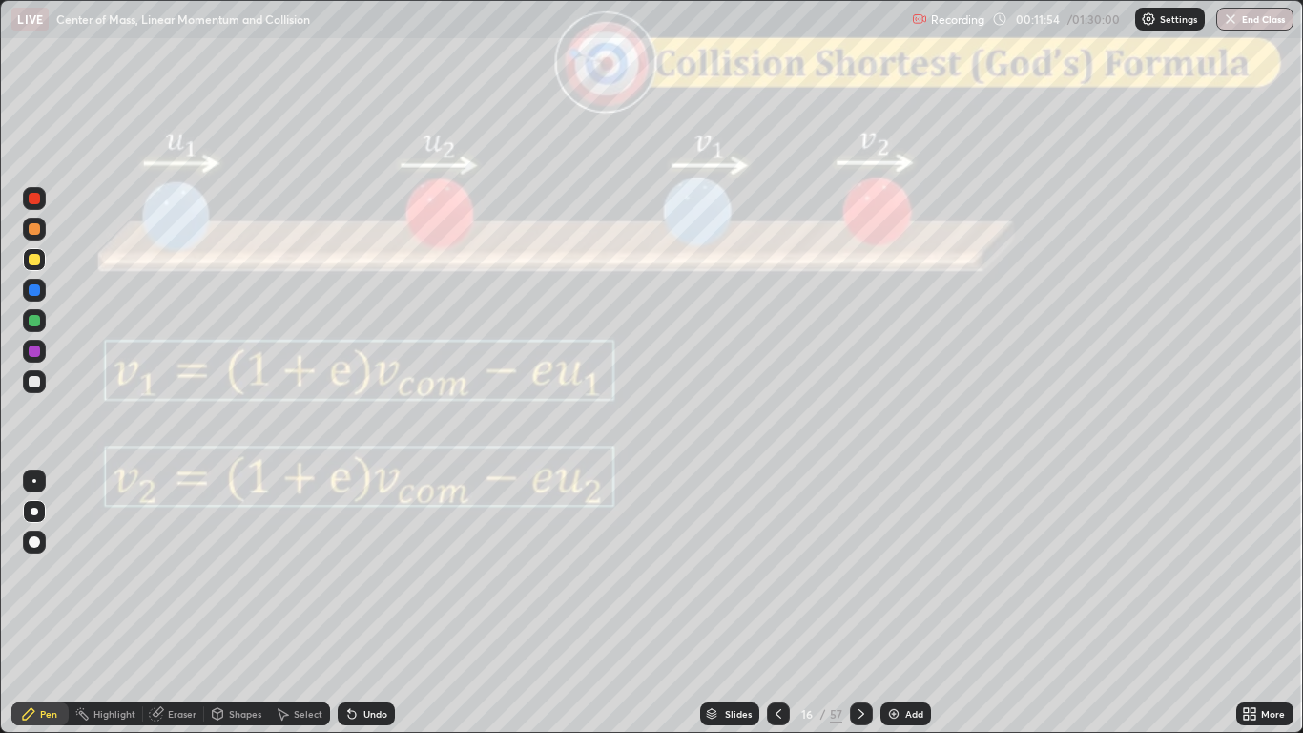
click at [776, 603] on icon at bounding box center [778, 713] width 15 height 15
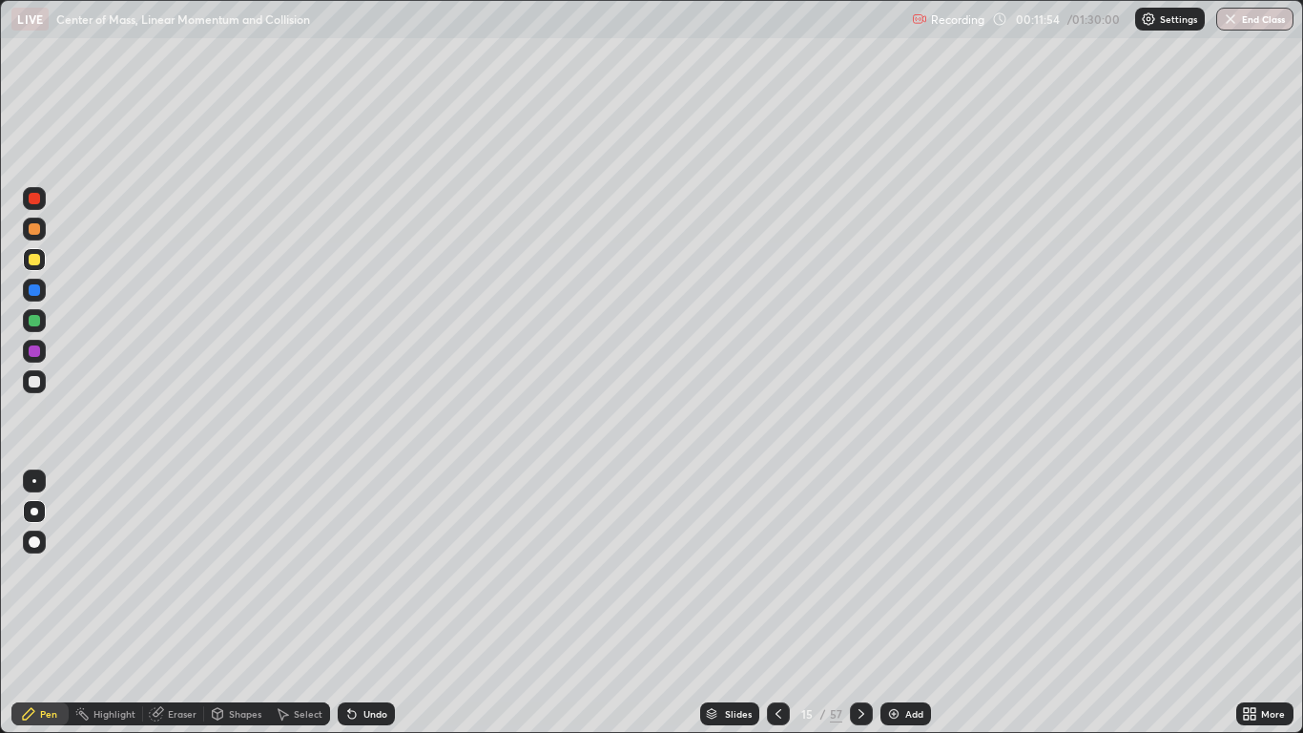
click at [768, 603] on div at bounding box center [778, 713] width 23 height 23
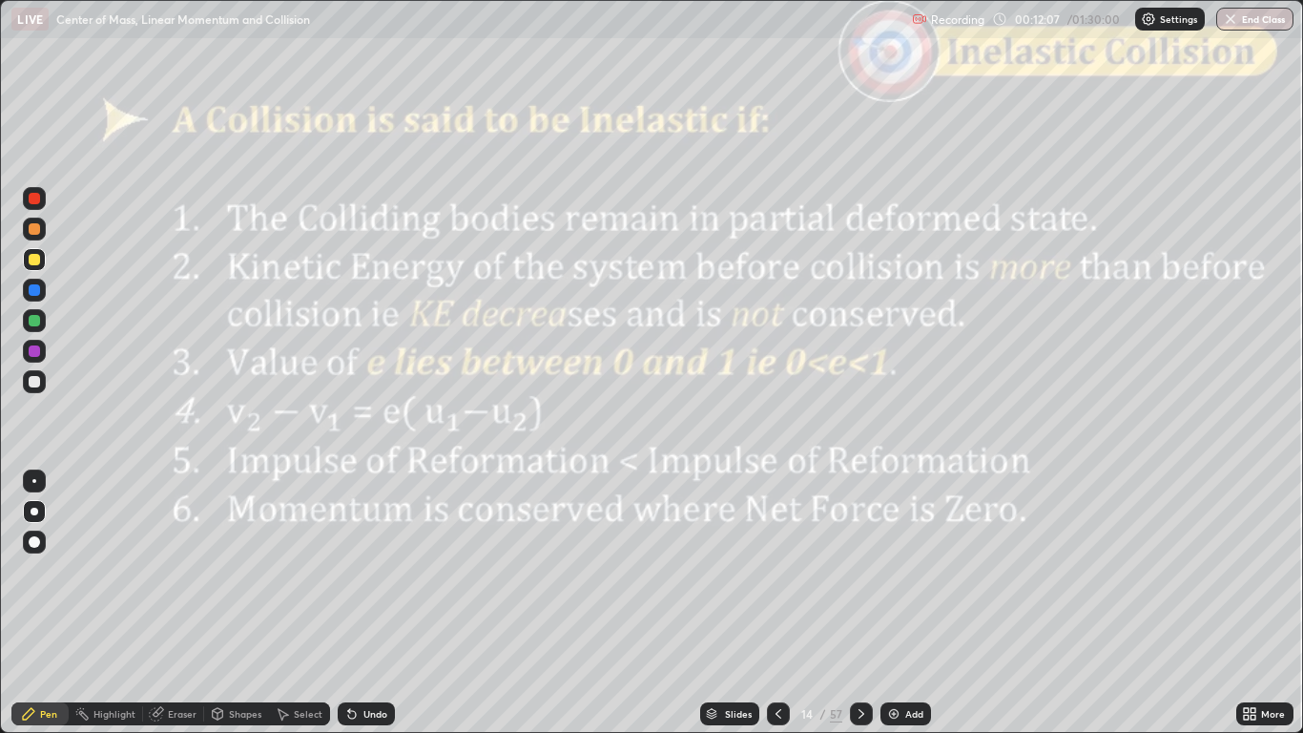
click at [857, 603] on icon at bounding box center [861, 713] width 15 height 15
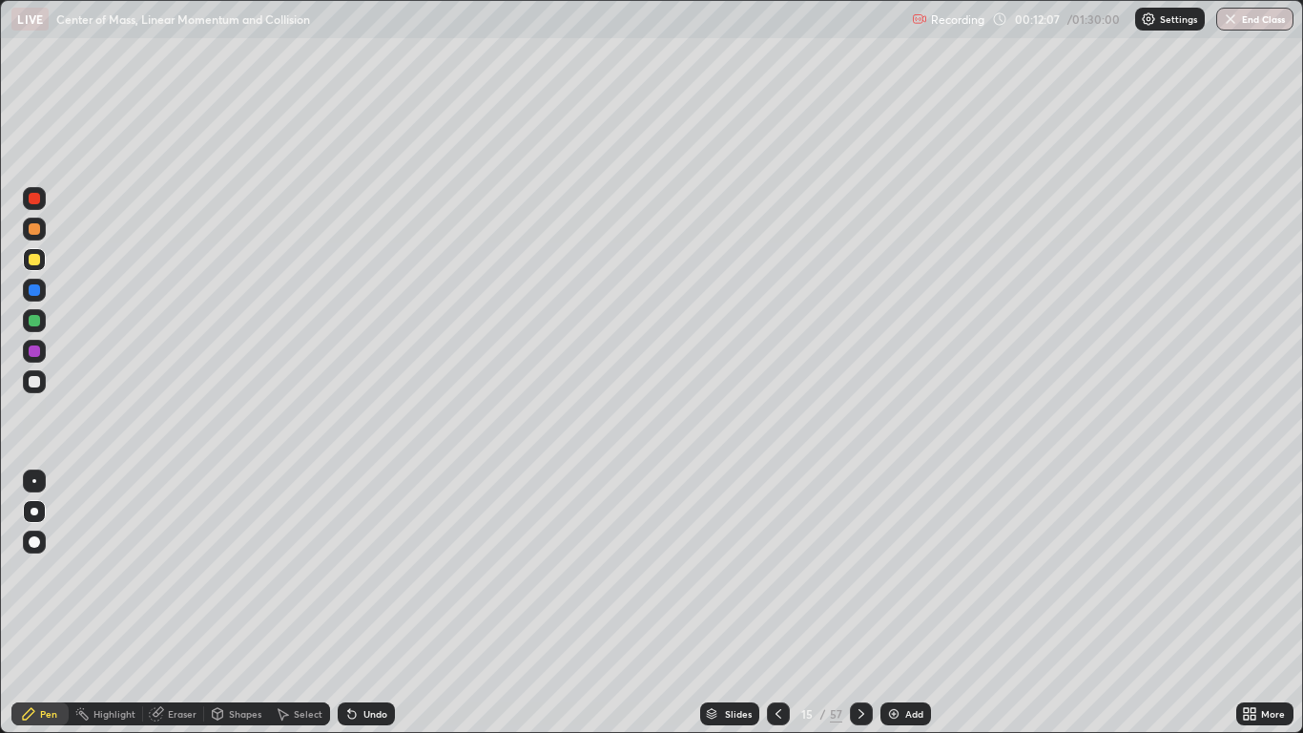
click at [857, 603] on div at bounding box center [861, 713] width 23 height 38
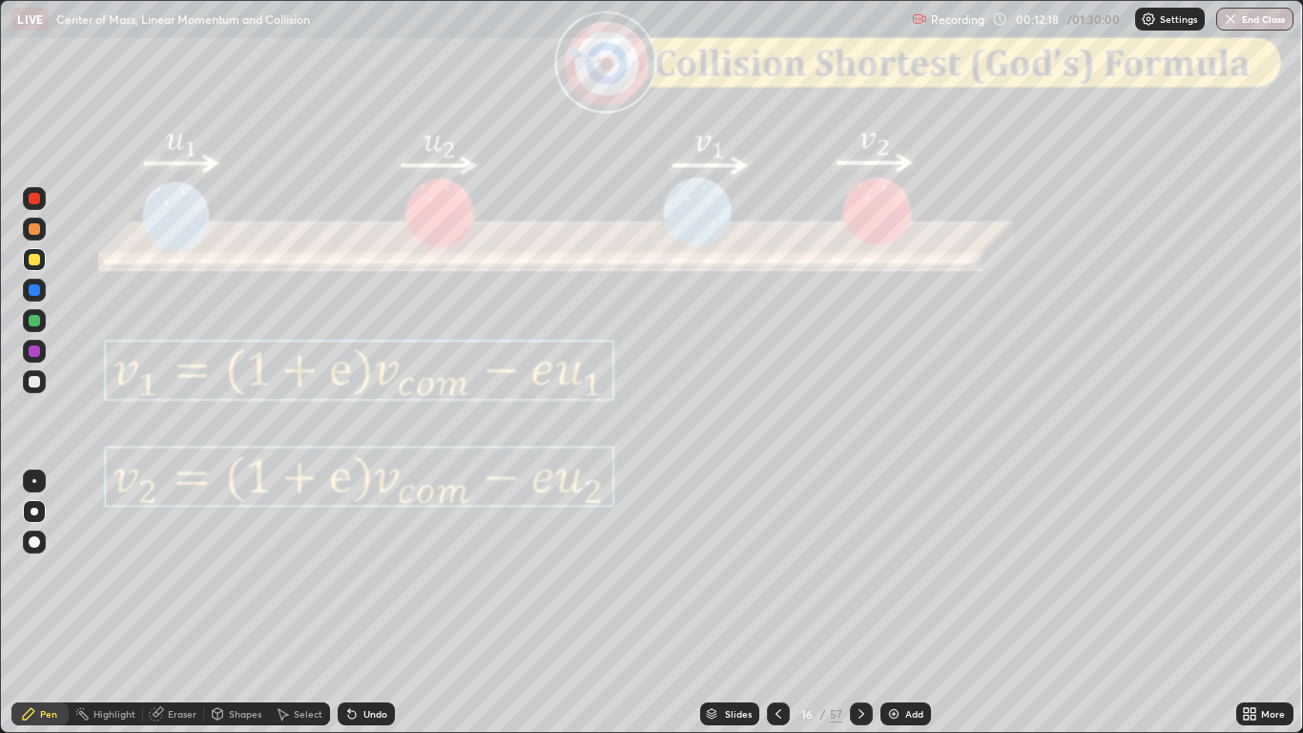
click at [859, 603] on icon at bounding box center [861, 713] width 15 height 15
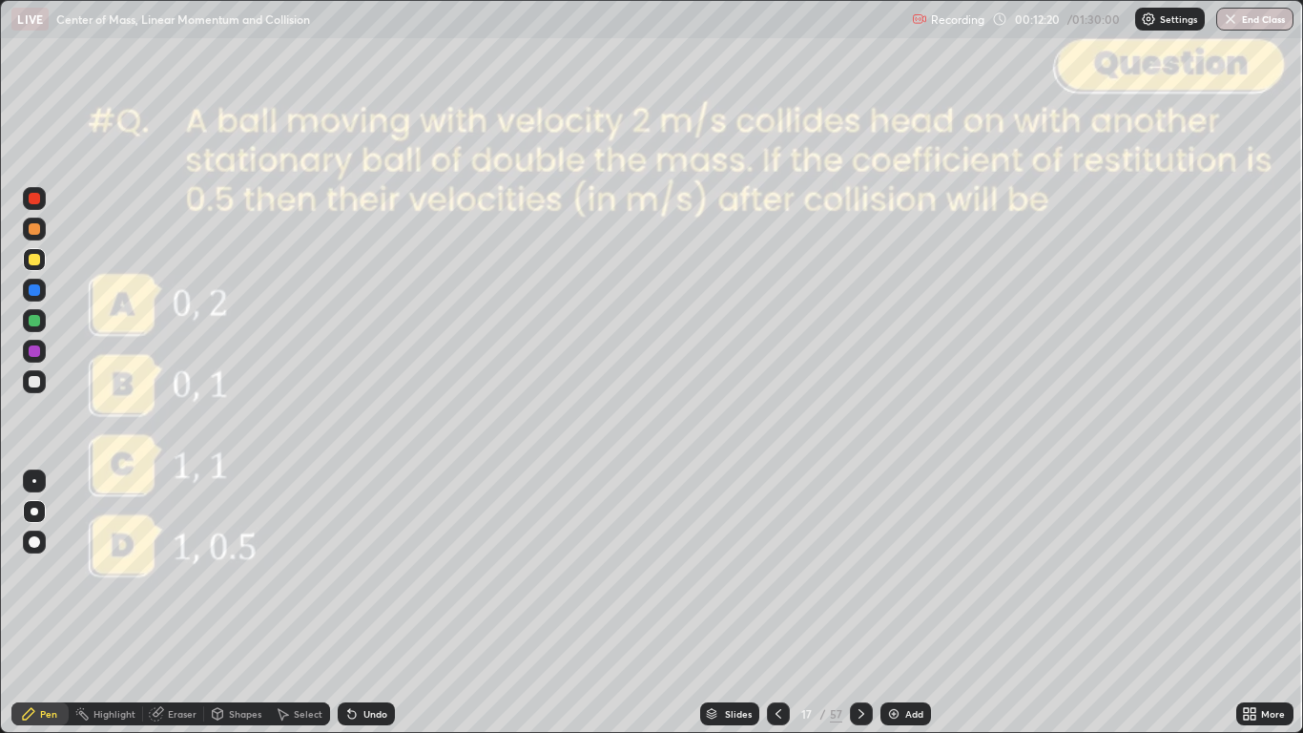
click at [1246, 603] on icon at bounding box center [1246, 716] width 5 height 5
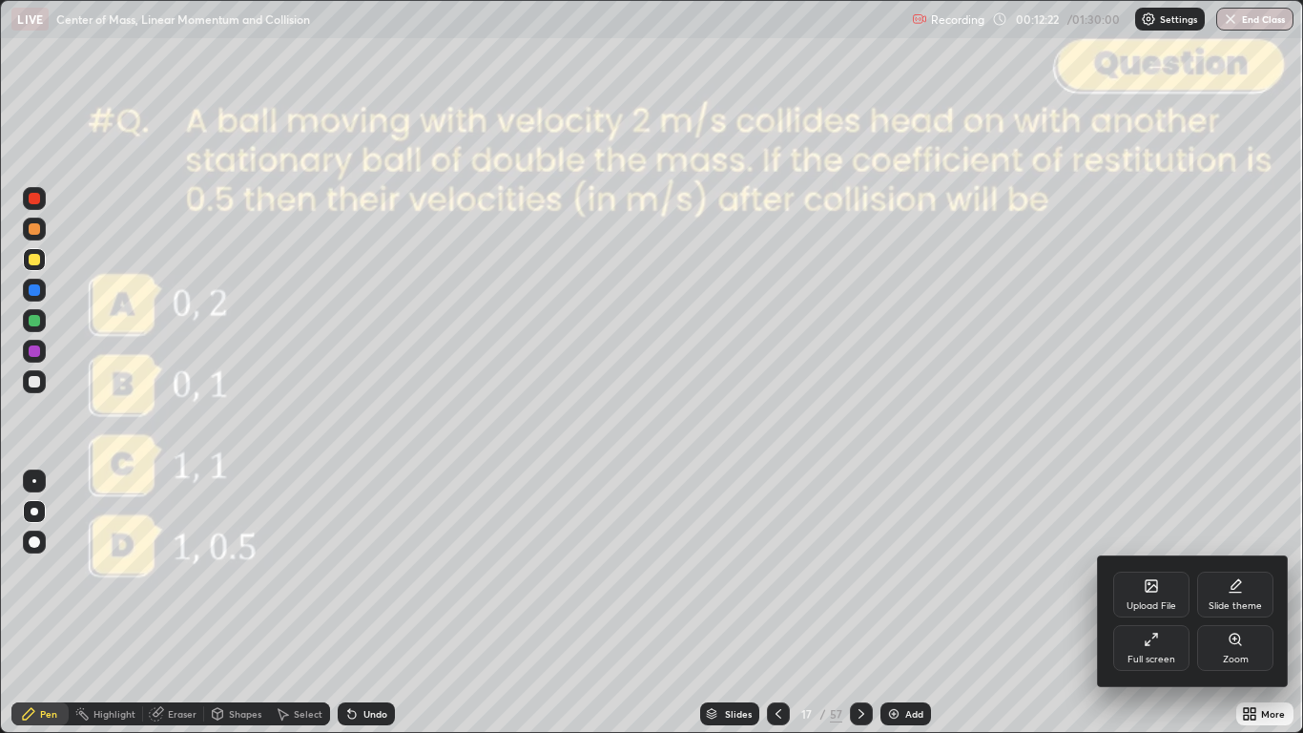
click at [1145, 603] on icon at bounding box center [1151, 638] width 15 height 15
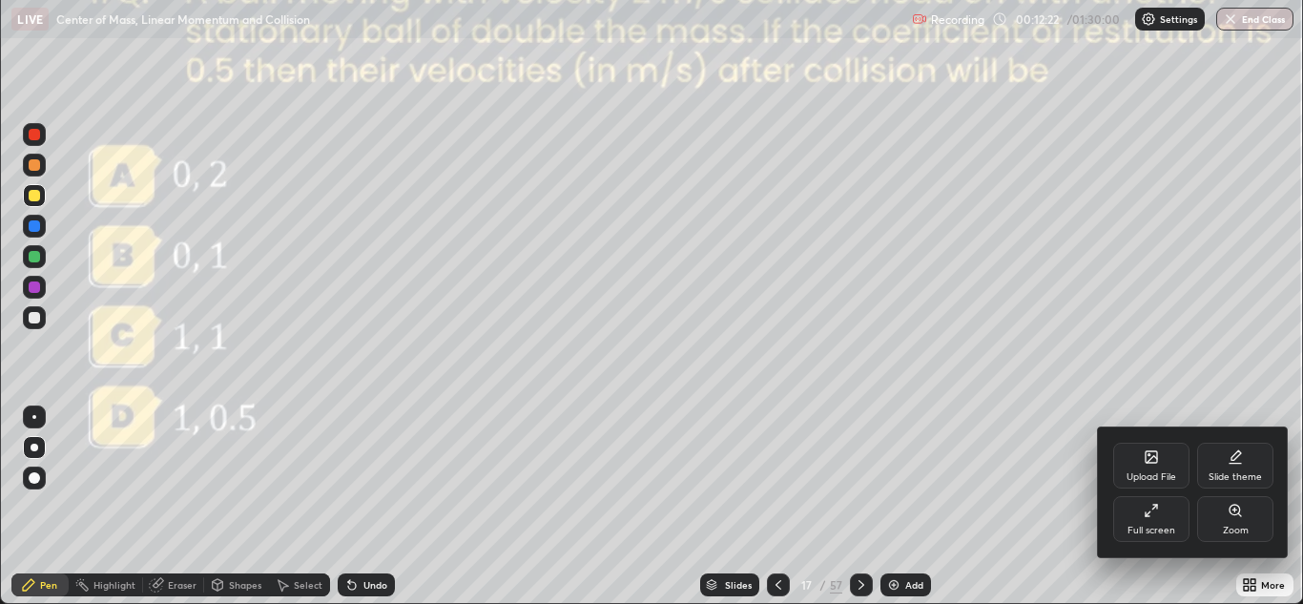
scroll to position [94778, 94079]
